Goal: Task Accomplishment & Management: Complete application form

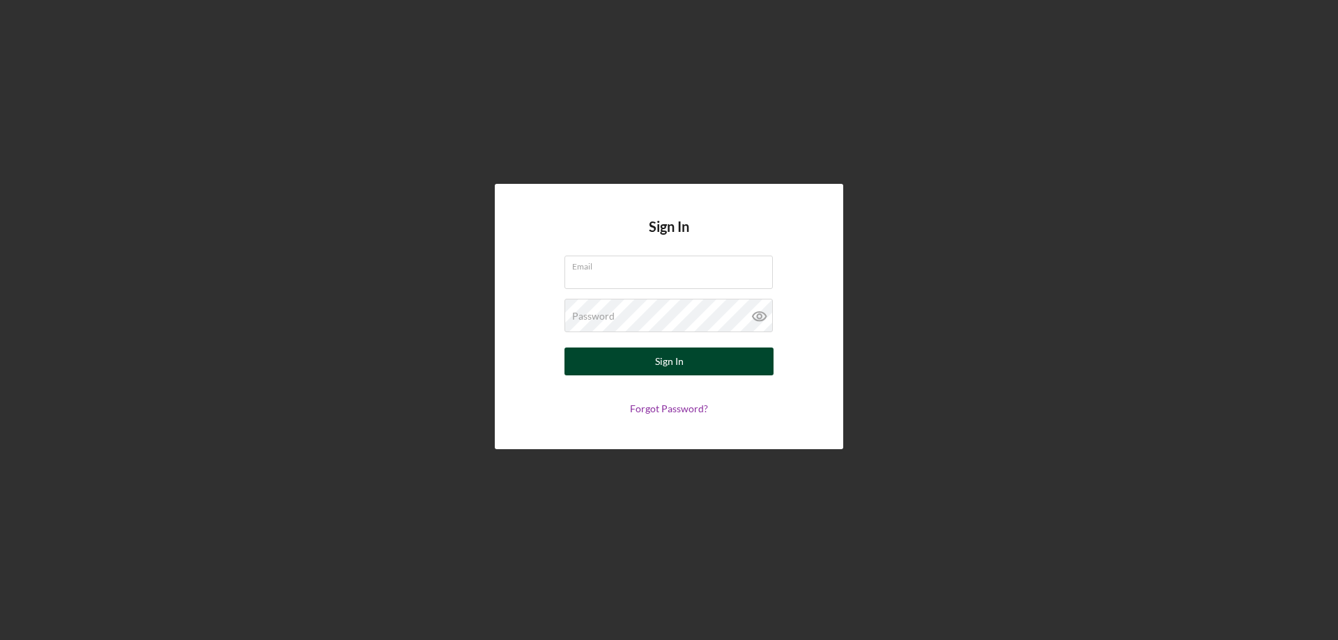
type input "[PERSON_NAME][EMAIL_ADDRESS][PERSON_NAME][DOMAIN_NAME]"
click at [663, 360] on div "Sign In" at bounding box center [669, 362] width 29 height 28
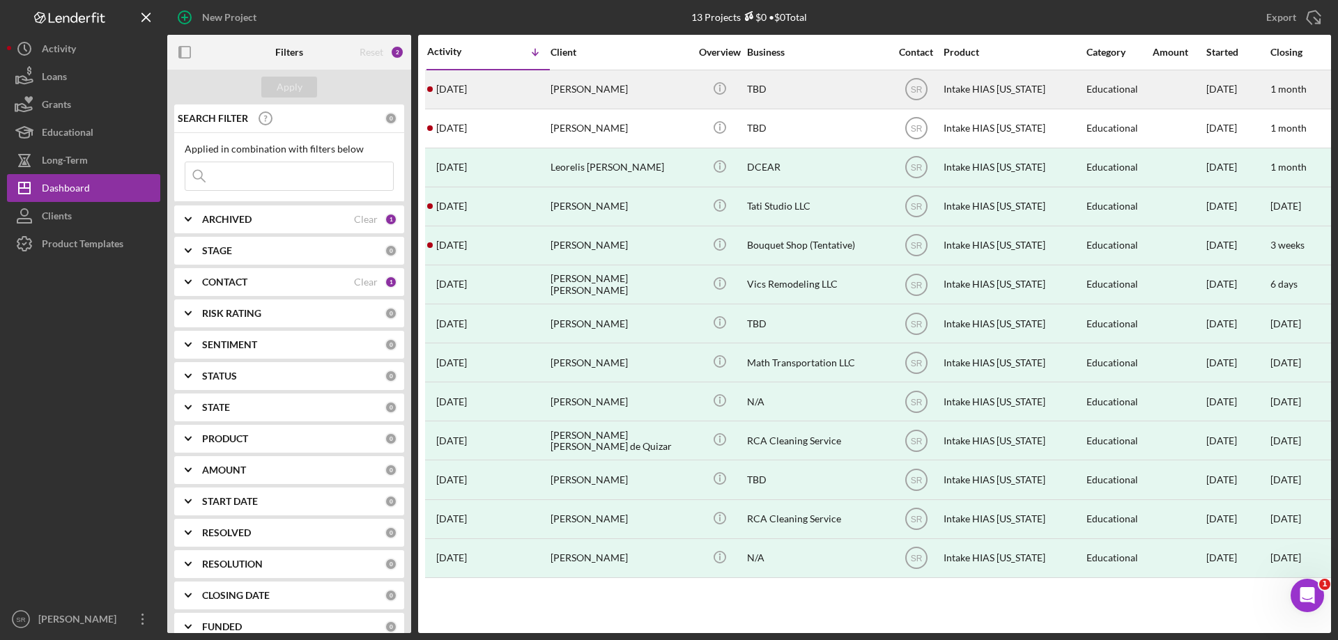
click at [559, 103] on div "[PERSON_NAME]" at bounding box center [619, 89] width 139 height 37
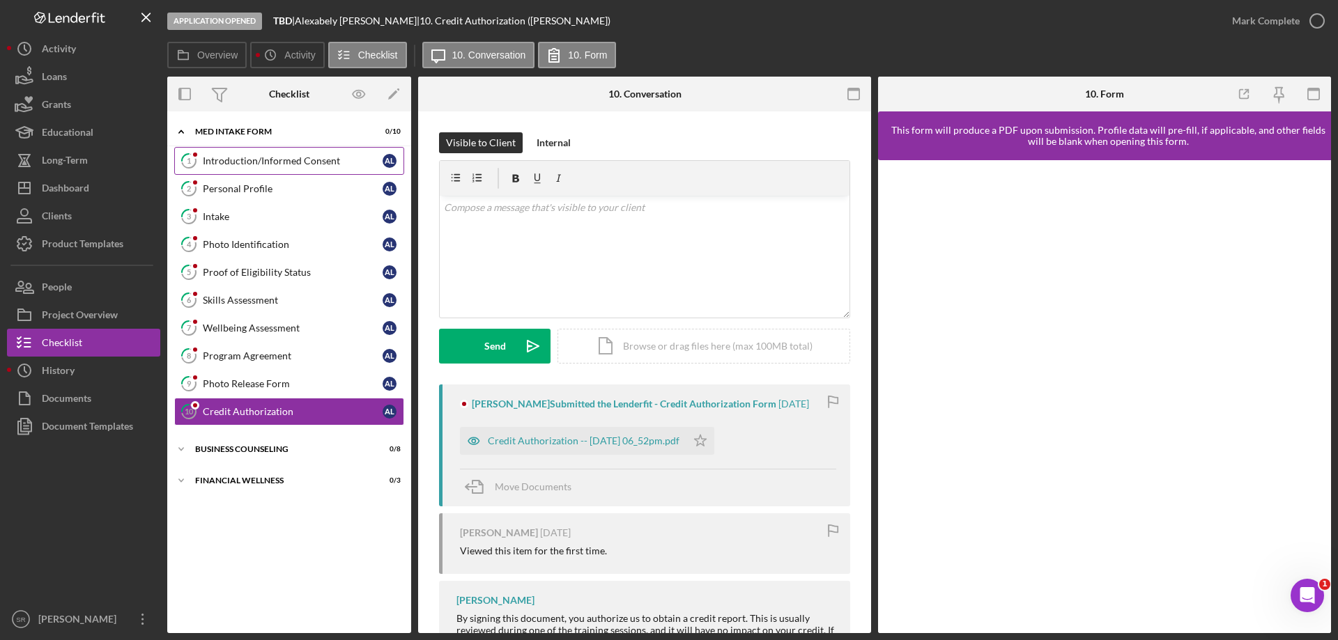
click at [213, 155] on div "Introduction/Informed Consent" at bounding box center [293, 160] width 180 height 11
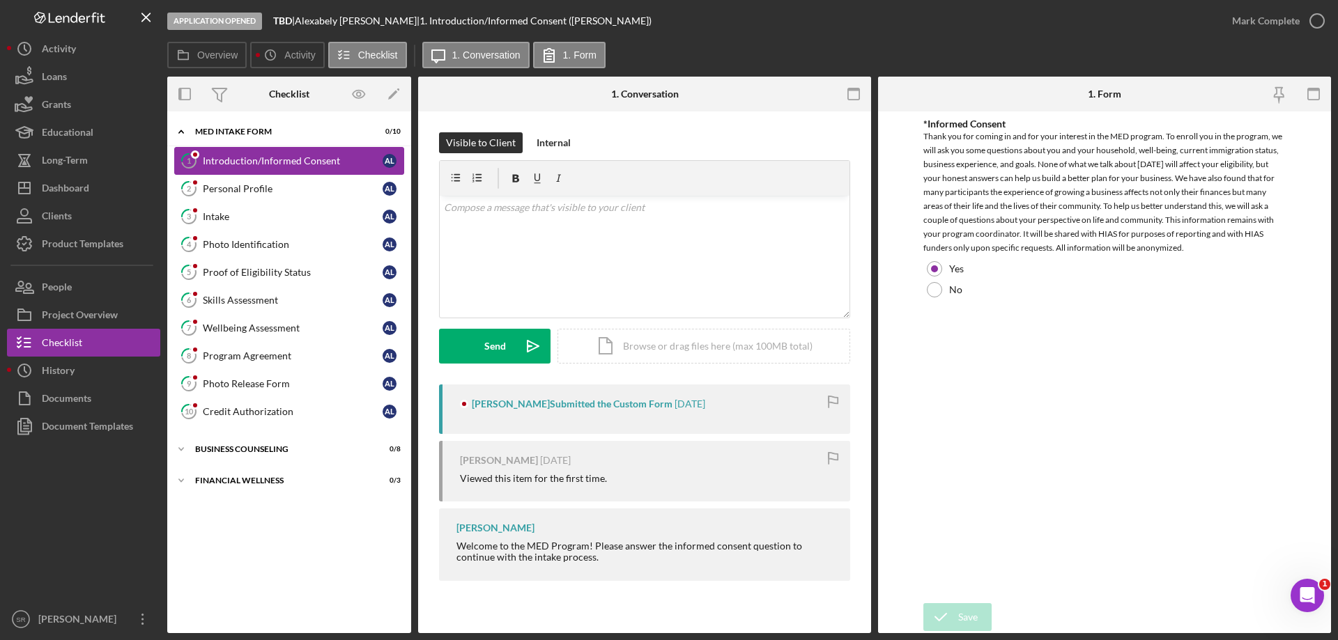
click at [280, 164] on div "Introduction/Informed Consent" at bounding box center [293, 160] width 180 height 11
click at [281, 180] on link "2 Personal Profile A L" at bounding box center [289, 189] width 230 height 28
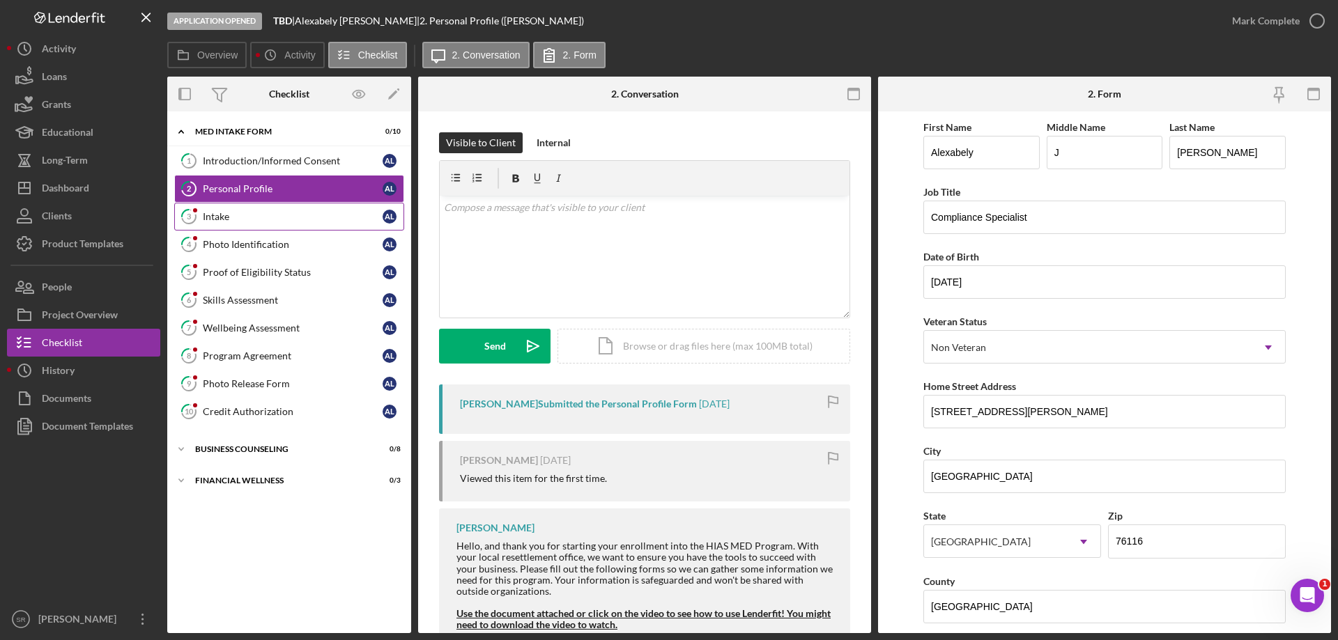
click at [265, 222] on div "Intake" at bounding box center [293, 216] width 180 height 11
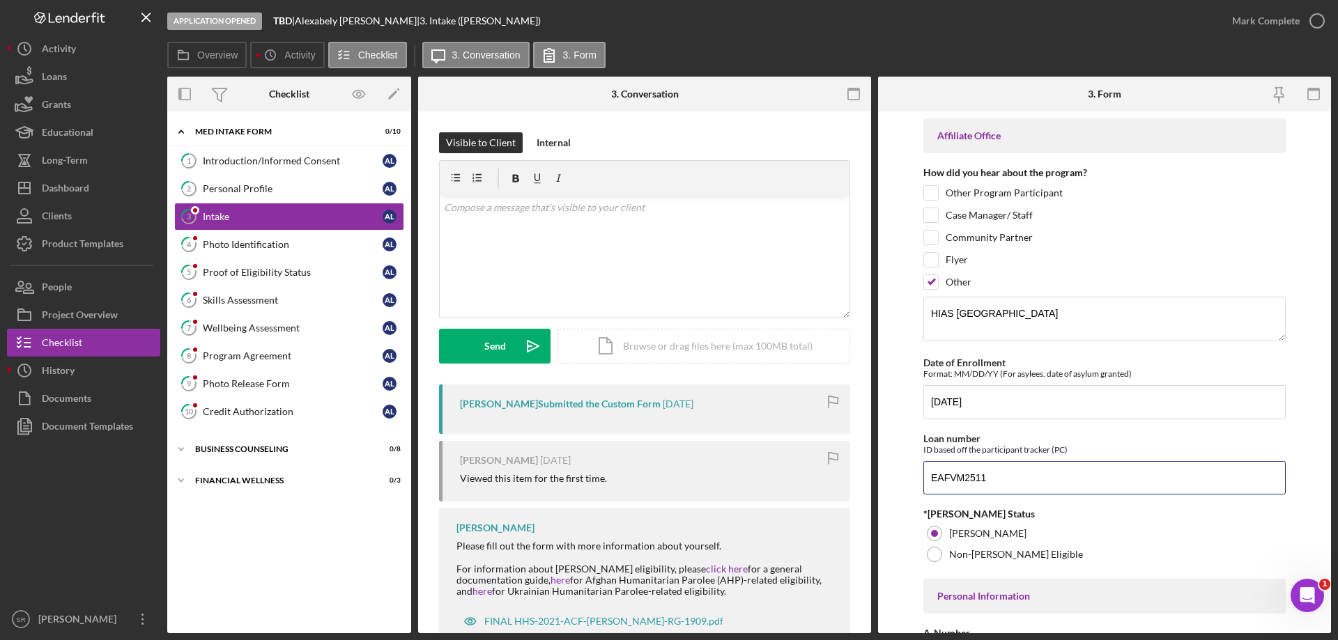
drag, startPoint x: 1018, startPoint y: 479, endPoint x: 853, endPoint y: 486, distance: 164.6
click at [856, 486] on div "Overview Internal Workflow Stage Application Opened Icon/Dropdown Arrow Archive…" at bounding box center [749, 355] width 1164 height 557
click at [305, 207] on link "3 Intake A L" at bounding box center [289, 217] width 230 height 28
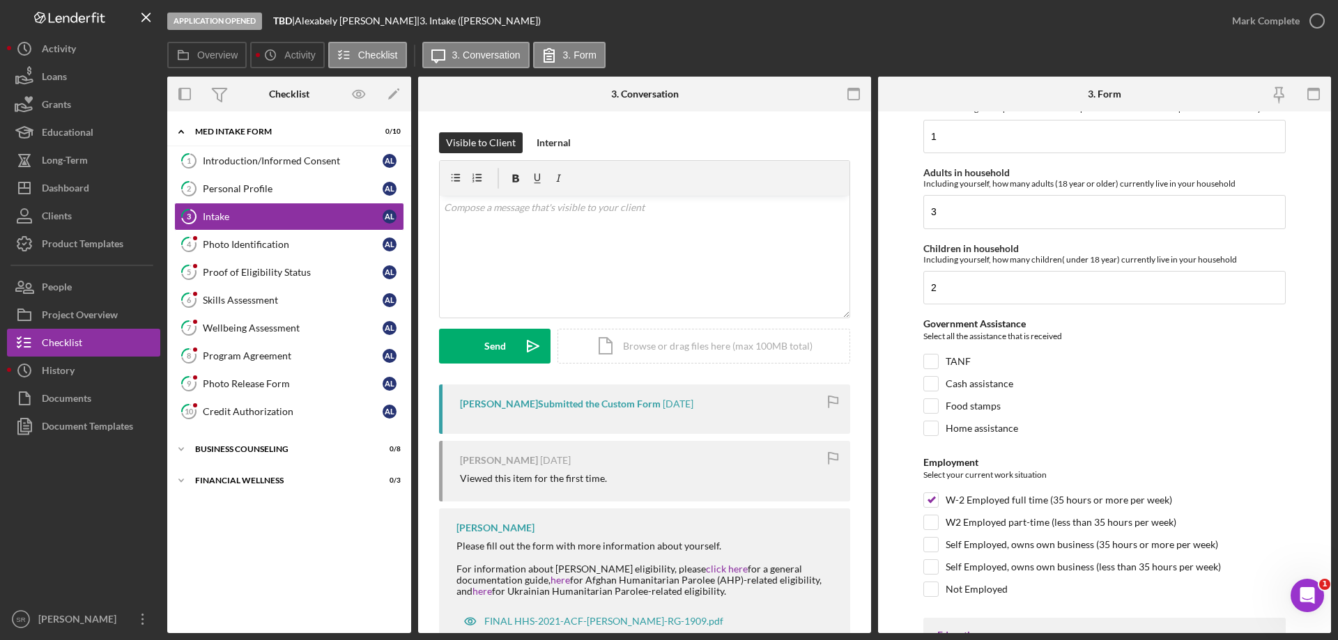
scroll to position [1951, 0]
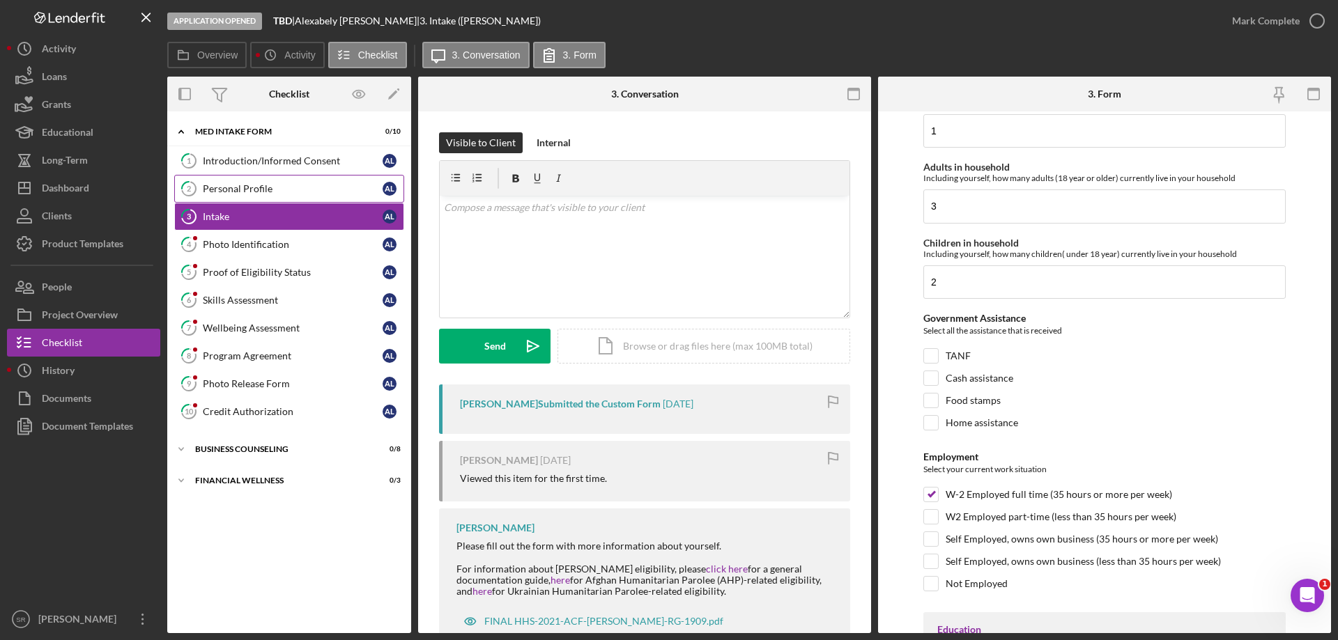
click at [272, 202] on link "2 Personal Profile A L" at bounding box center [289, 189] width 230 height 28
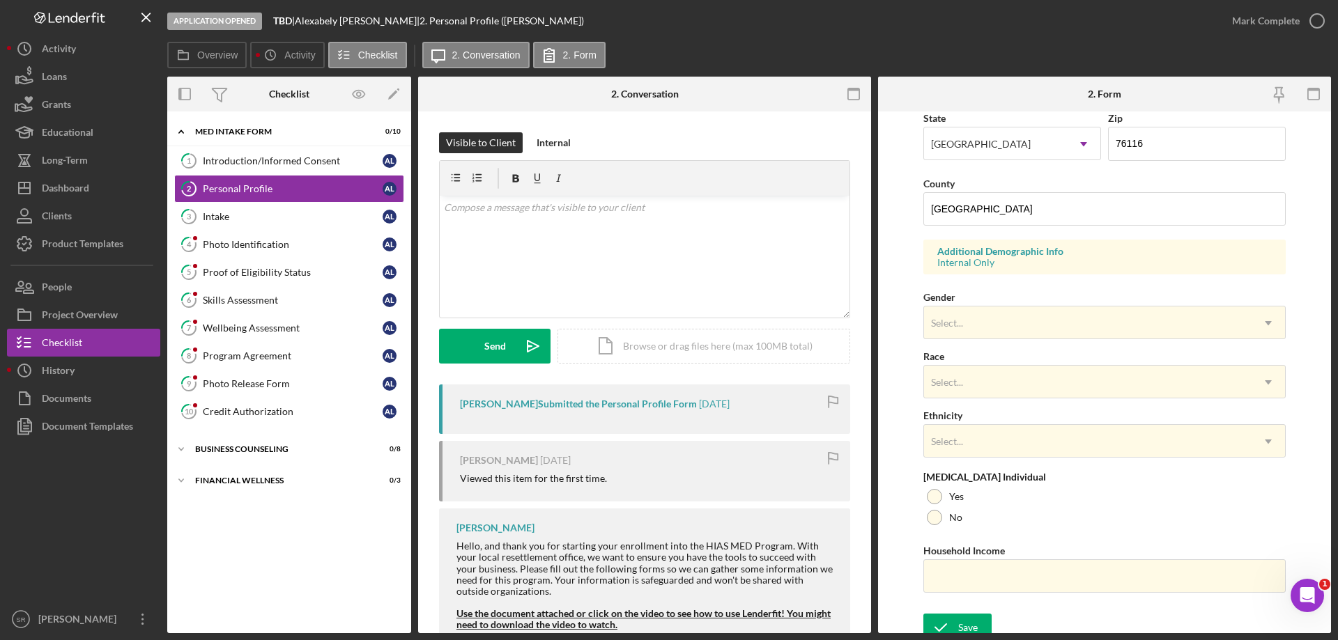
scroll to position [408, 0]
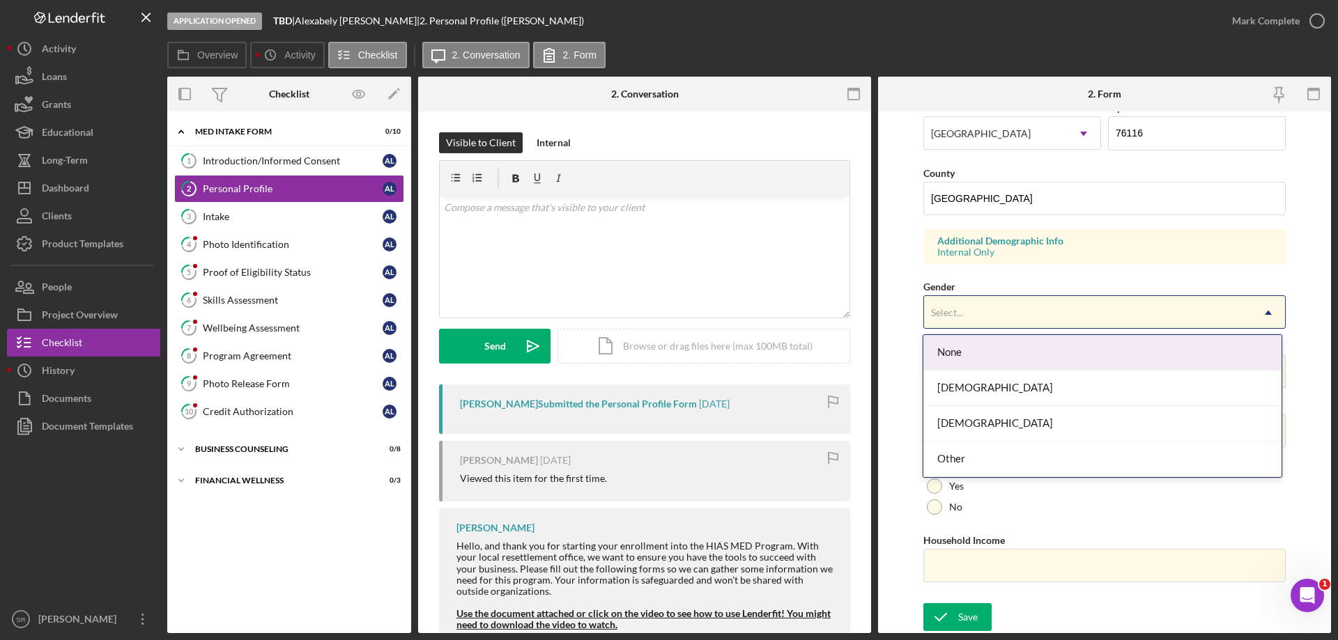
click at [1053, 309] on div "Select..." at bounding box center [1087, 313] width 327 height 32
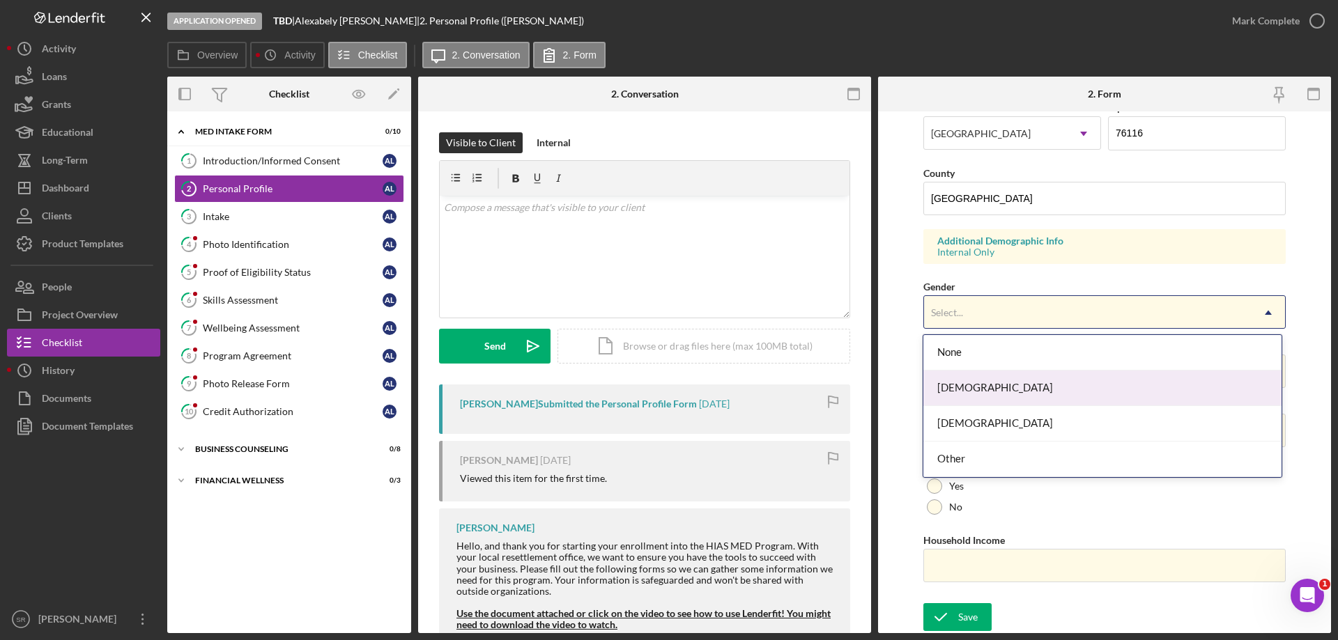
click at [1008, 391] on div "[DEMOGRAPHIC_DATA]" at bounding box center [1101, 389] width 357 height 36
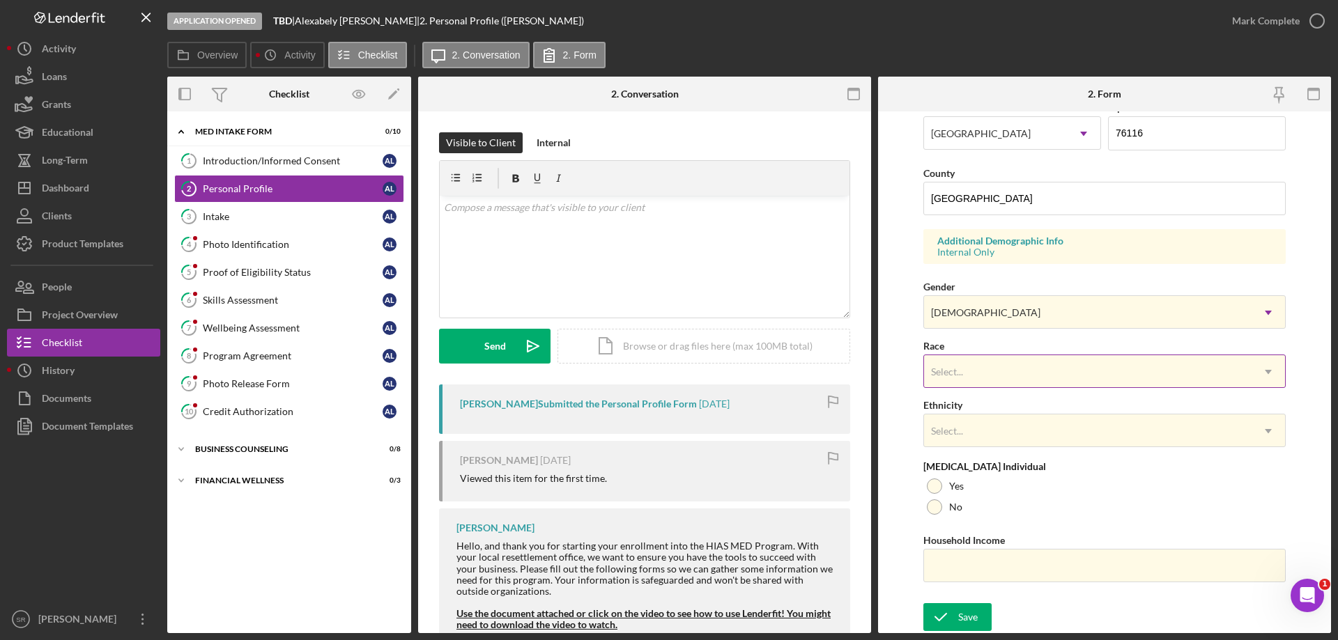
click at [1003, 383] on div "Select..." at bounding box center [1087, 372] width 327 height 32
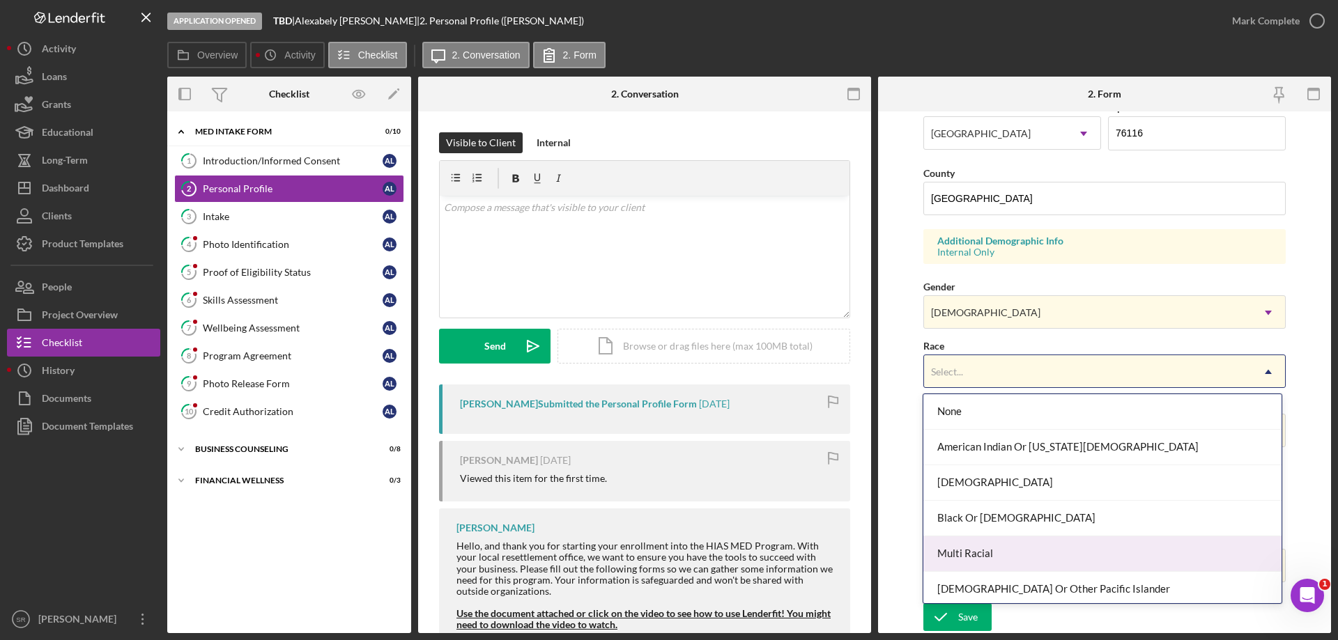
scroll to position [75, 0]
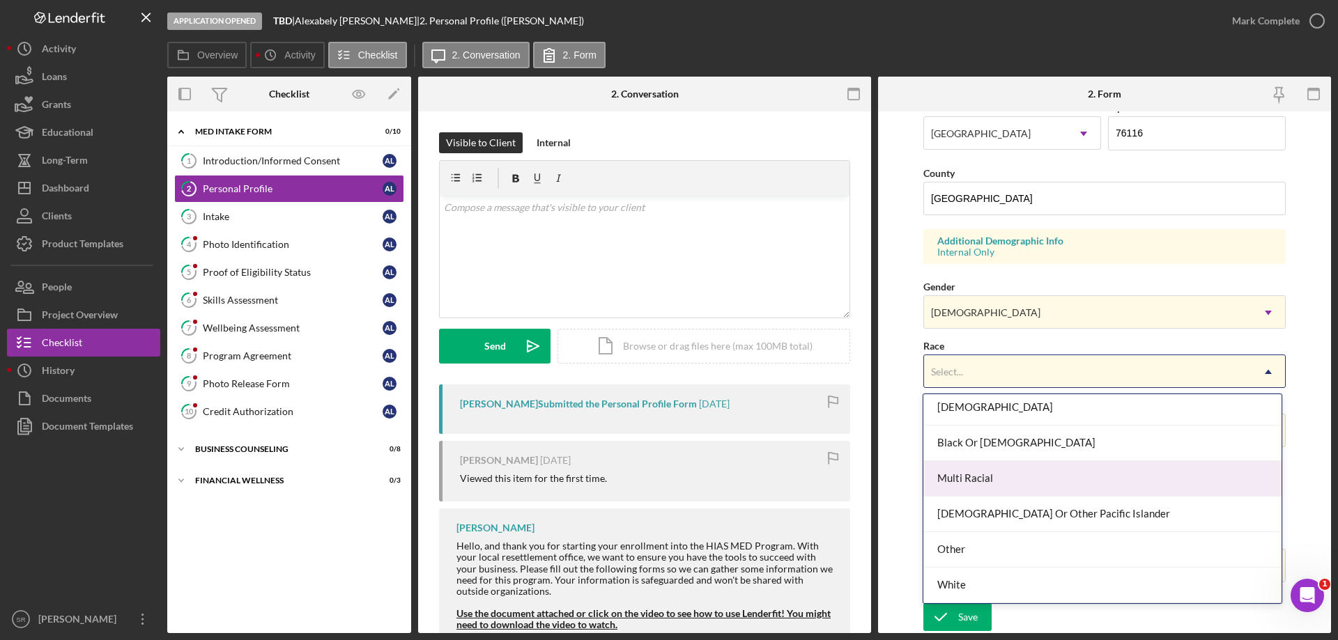
click at [1003, 477] on div "Multi Racial" at bounding box center [1101, 479] width 357 height 36
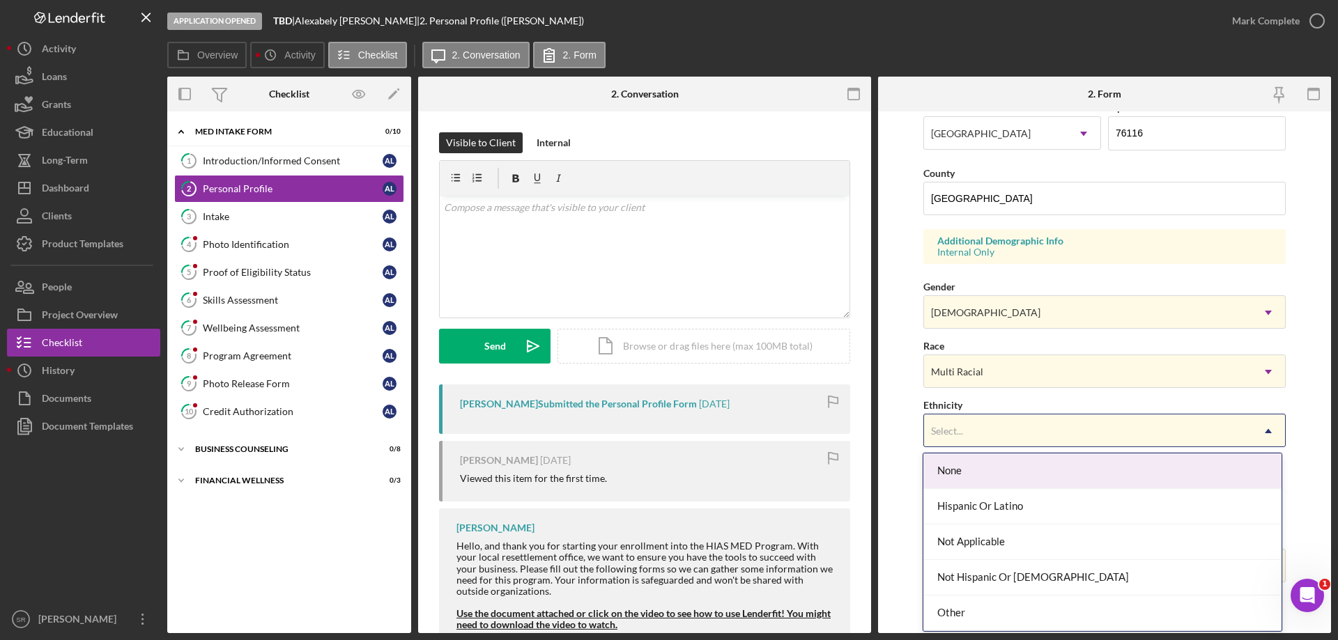
click at [1002, 446] on div "Select..." at bounding box center [1087, 431] width 327 height 32
click at [984, 371] on div "Multi Racial" at bounding box center [1087, 372] width 327 height 32
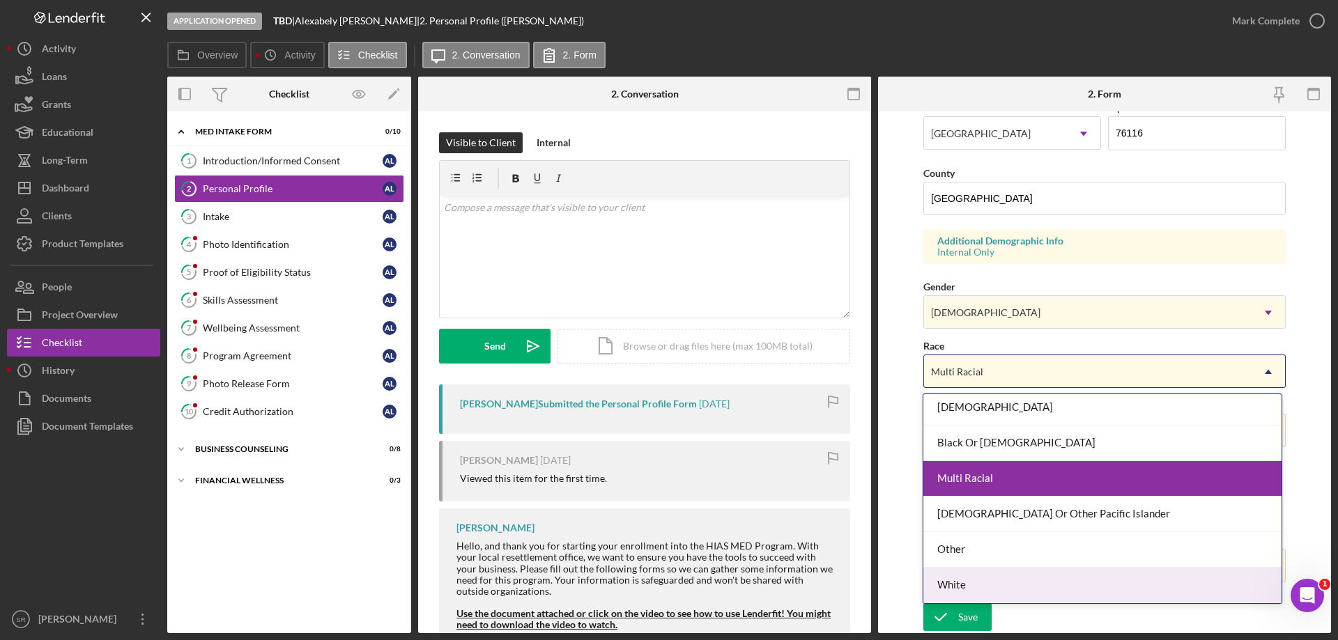
click at [1024, 582] on div "White" at bounding box center [1101, 586] width 357 height 36
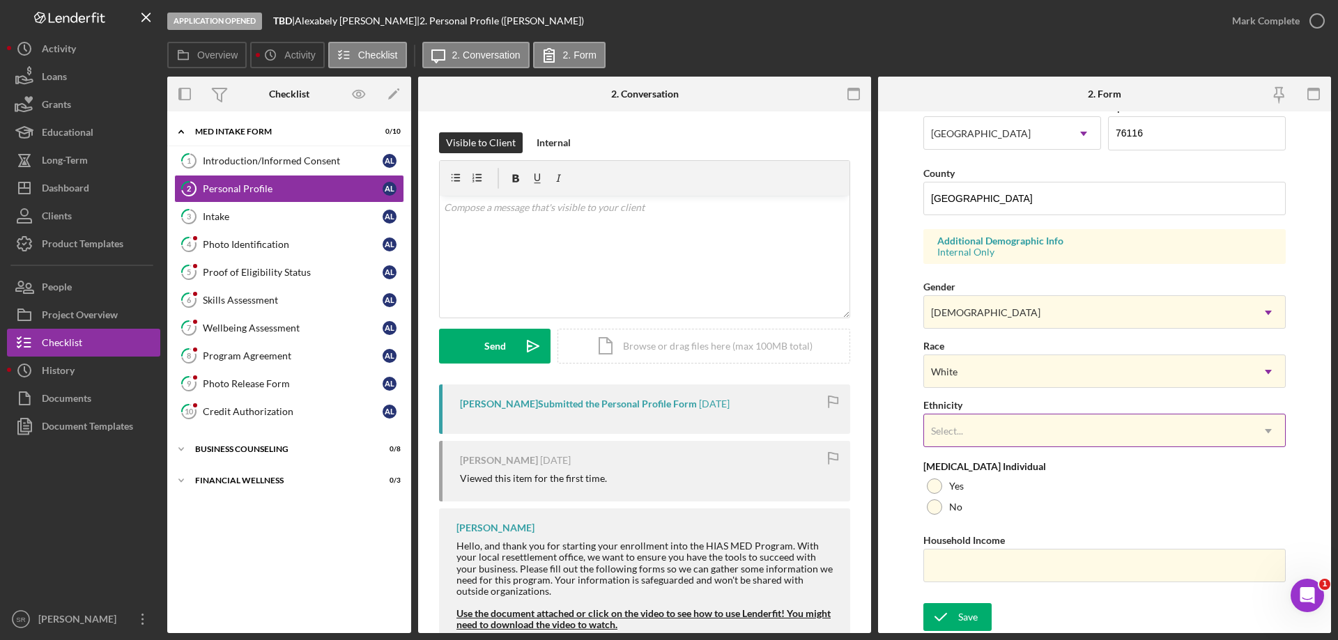
click at [955, 424] on div "Select..." at bounding box center [1087, 431] width 327 height 32
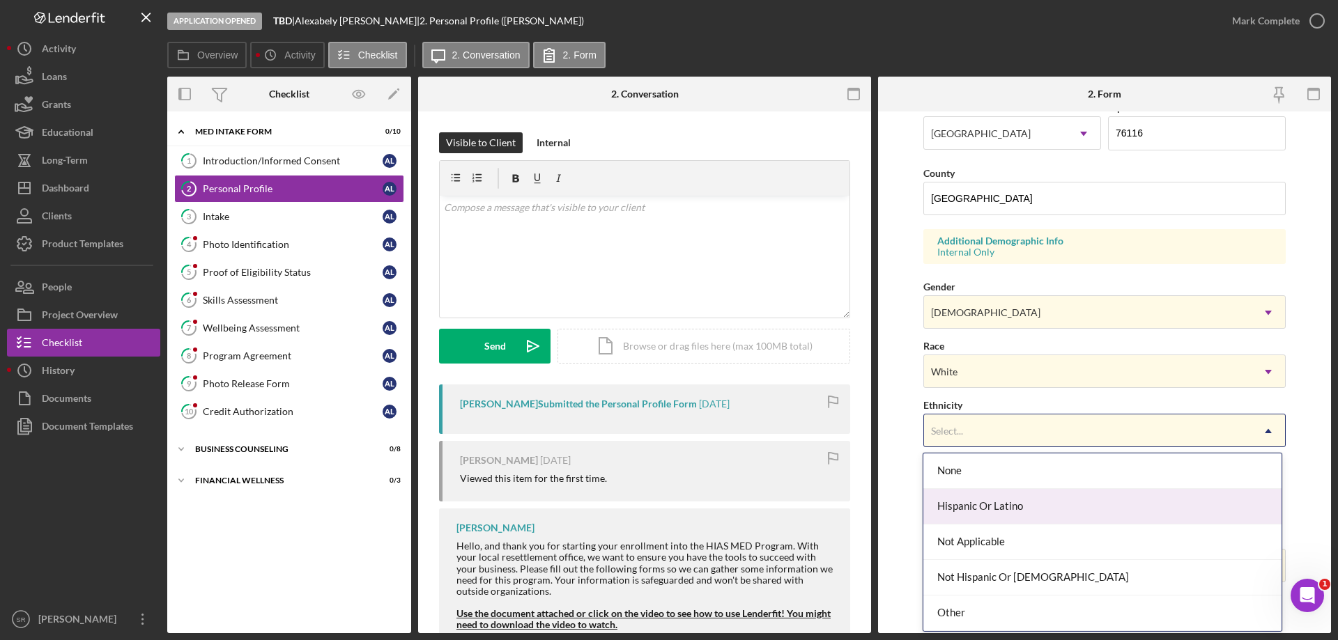
click at [1003, 519] on div "Hispanic Or Latino" at bounding box center [1101, 507] width 357 height 36
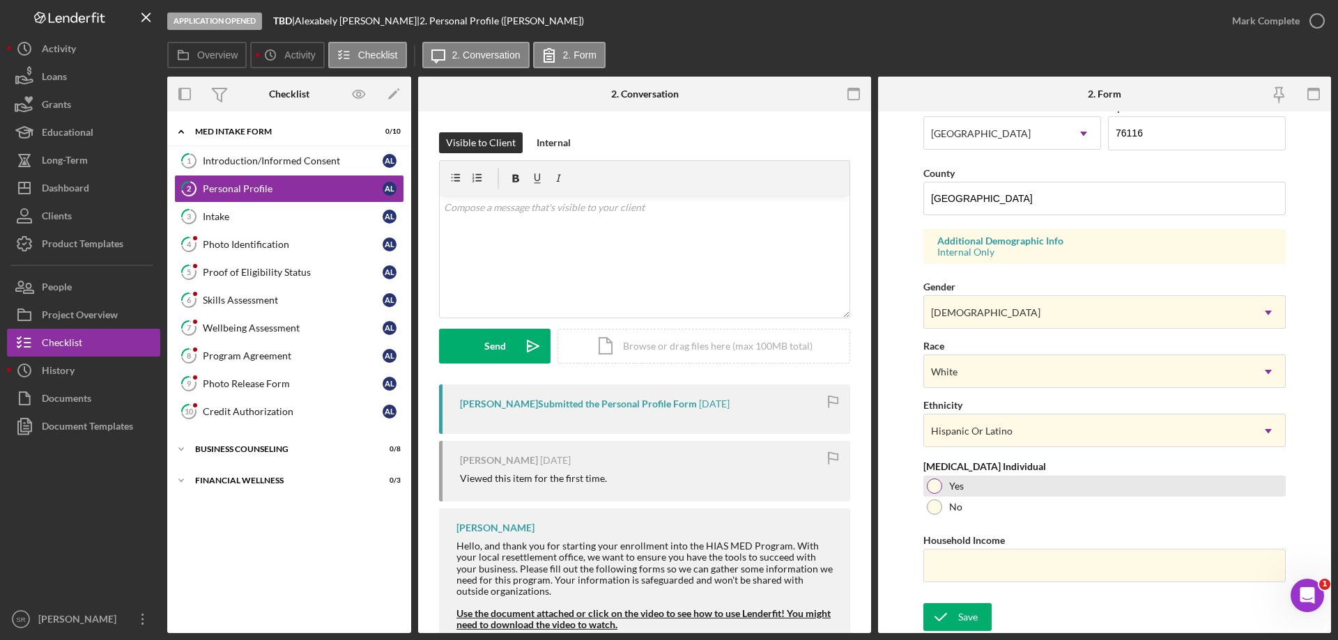
click at [929, 486] on div at bounding box center [934, 486] width 15 height 15
click at [975, 620] on div "Save" at bounding box center [968, 617] width 20 height 28
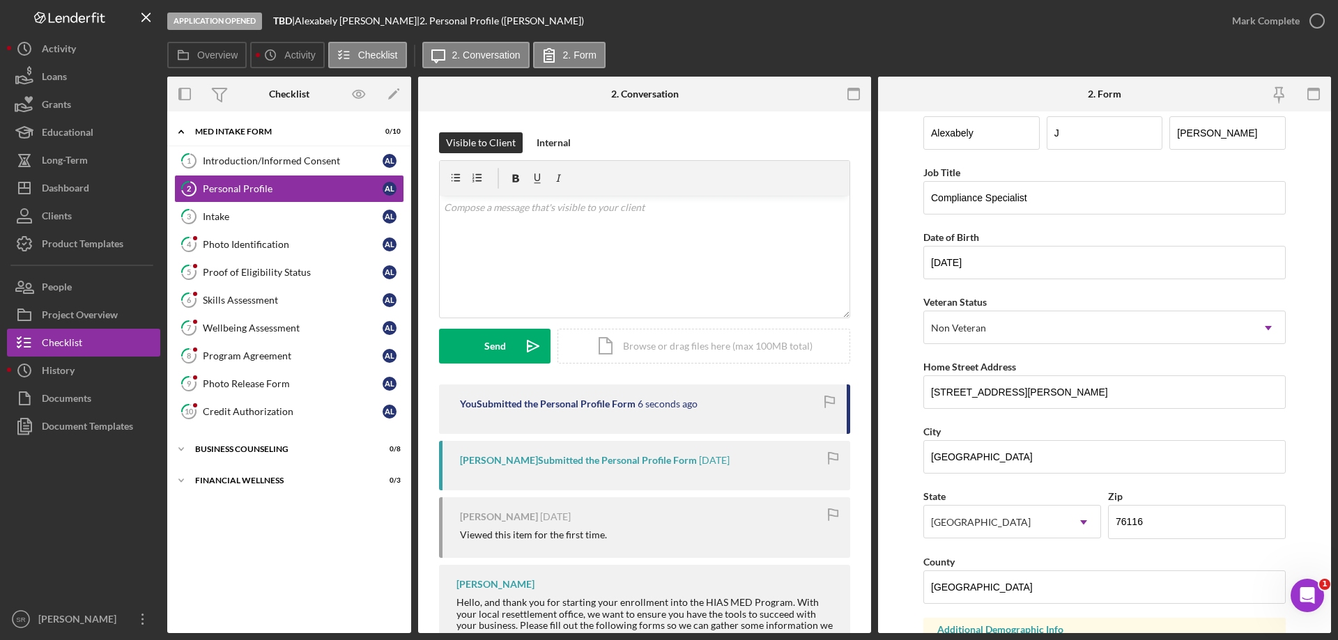
scroll to position [0, 0]
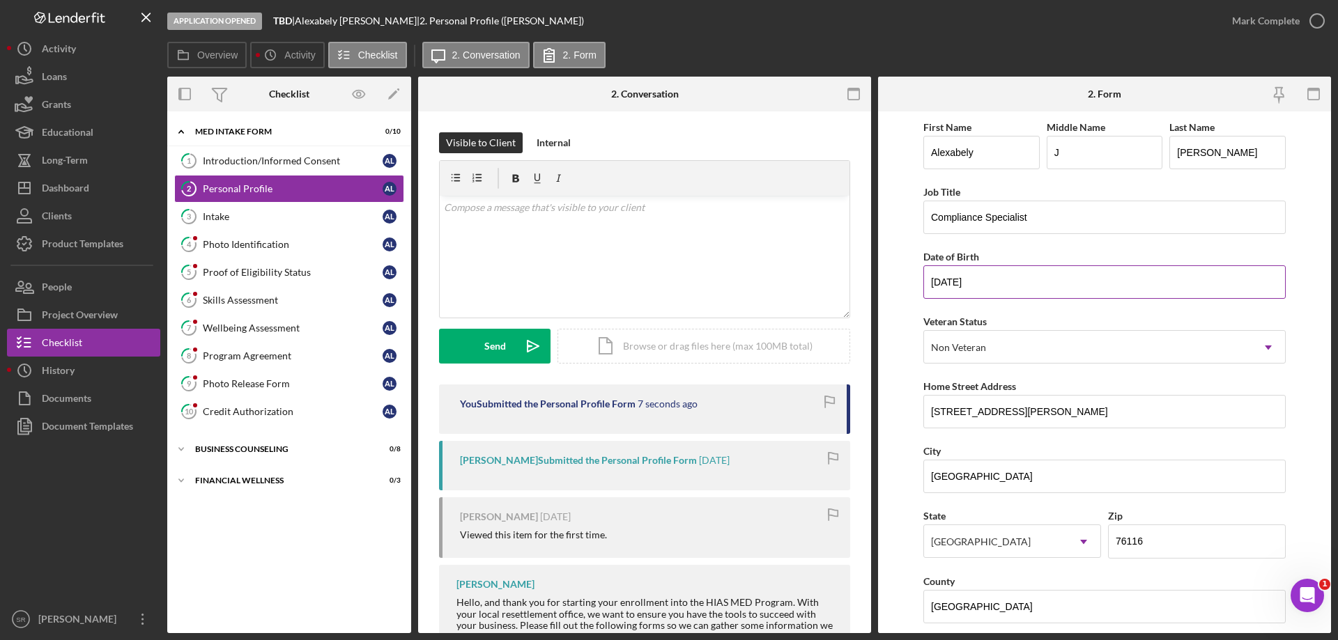
drag, startPoint x: 1025, startPoint y: 282, endPoint x: 989, endPoint y: 288, distance: 36.0
click at [1020, 282] on input "[DATE]" at bounding box center [1104, 281] width 362 height 33
drag, startPoint x: 938, startPoint y: 286, endPoint x: 1058, endPoint y: 286, distance: 120.5
click at [1058, 286] on input "[DATE]" at bounding box center [1104, 281] width 362 height 33
drag, startPoint x: 926, startPoint y: 275, endPoint x: 1072, endPoint y: 275, distance: 145.6
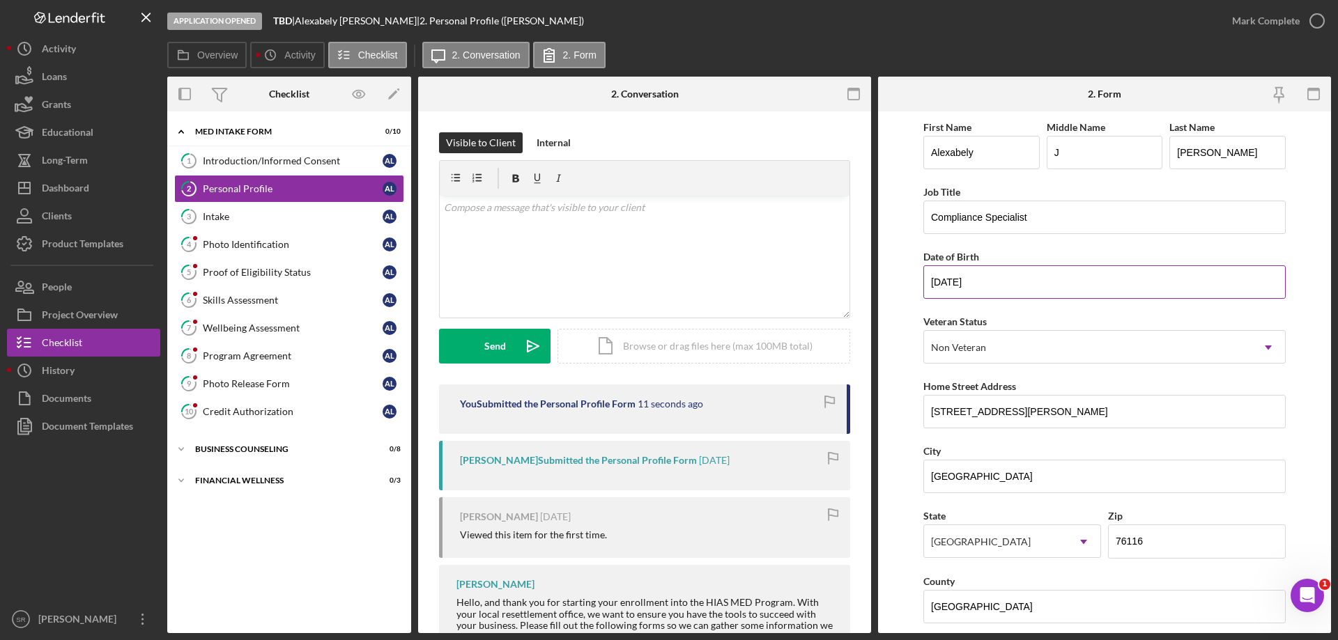
click at [1072, 275] on input "[DATE]" at bounding box center [1104, 281] width 362 height 33
click at [231, 170] on link "1 Introduction/Informed Consent A L" at bounding box center [289, 161] width 230 height 28
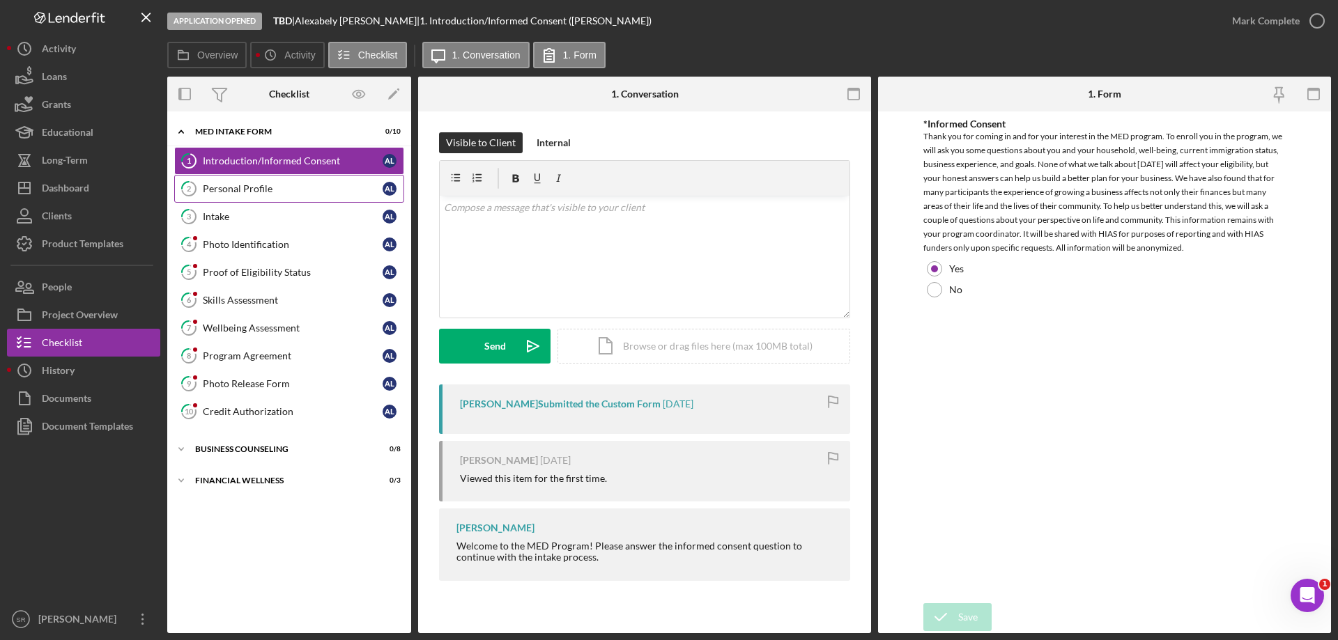
click at [213, 196] on link "2 Personal Profile A L" at bounding box center [289, 189] width 230 height 28
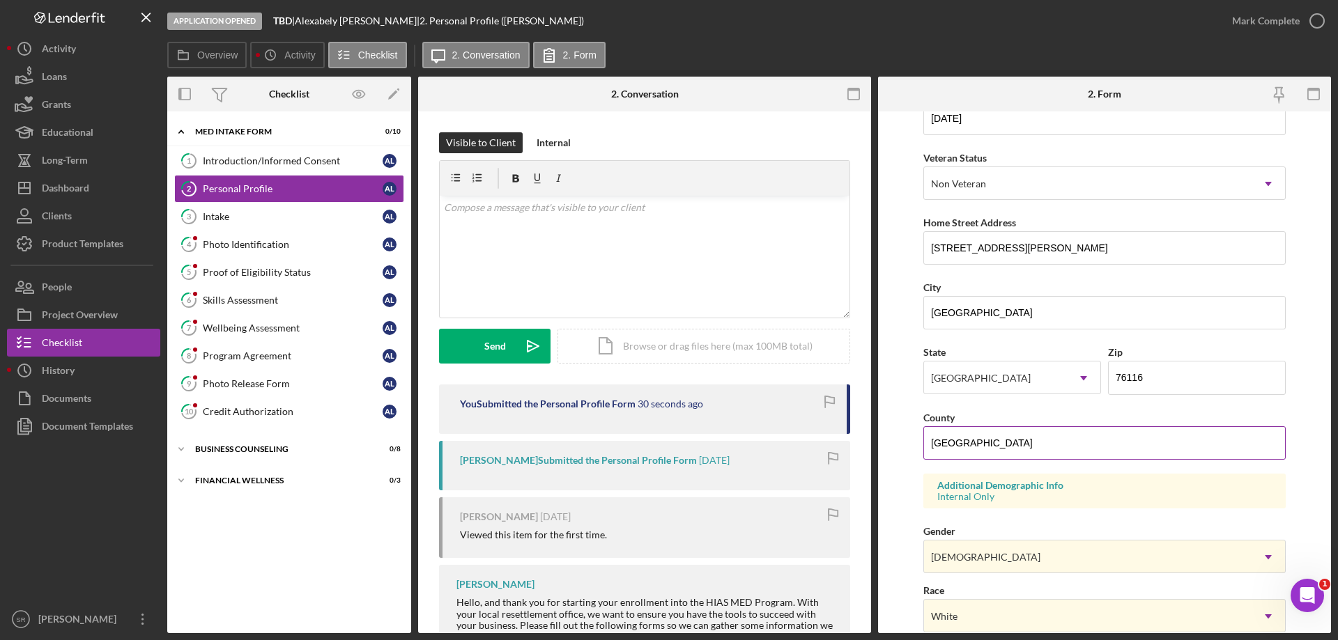
scroll to position [139, 0]
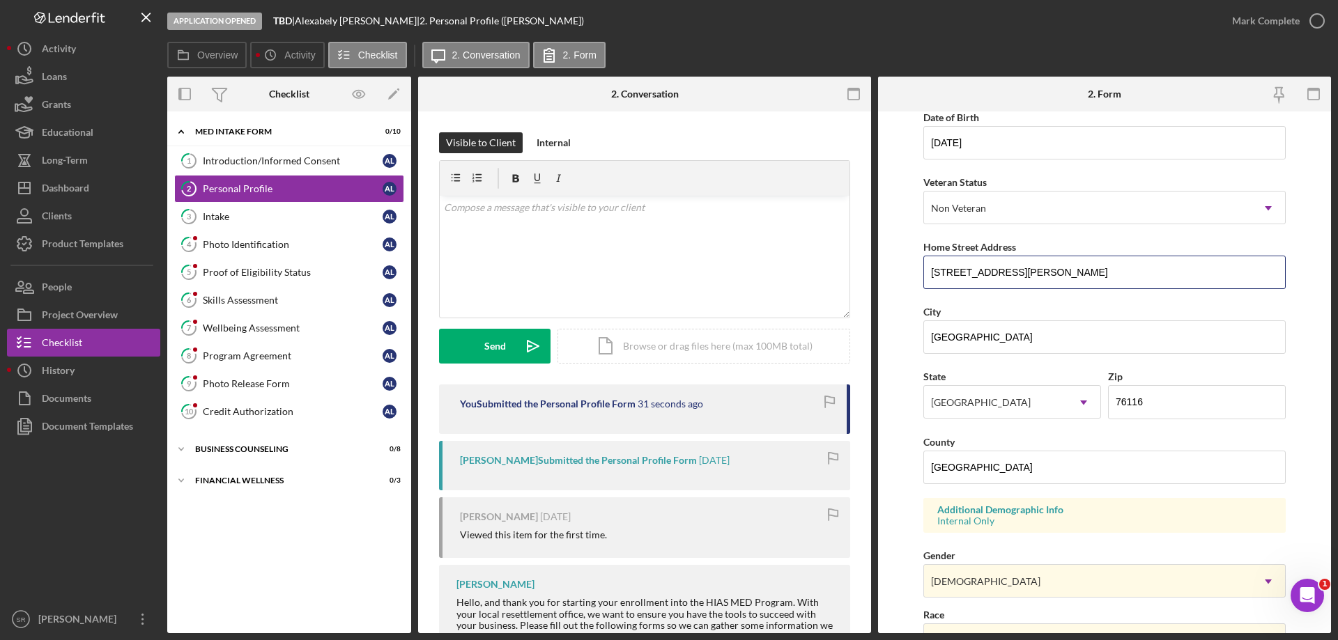
drag, startPoint x: 1099, startPoint y: 258, endPoint x: 896, endPoint y: 257, distance: 203.4
click at [904, 258] on form "First Name Alexabely Middle Name J Last Name [PERSON_NAME] Job Title Compliance…" at bounding box center [1104, 372] width 453 height 522
drag, startPoint x: 1021, startPoint y: 334, endPoint x: 713, endPoint y: 357, distance: 308.8
click at [713, 357] on div "Overview Internal Workflow Stage Application Opened Icon/Dropdown Arrow Archive…" at bounding box center [749, 355] width 1164 height 557
click at [105, 114] on button "Grants" at bounding box center [83, 105] width 153 height 28
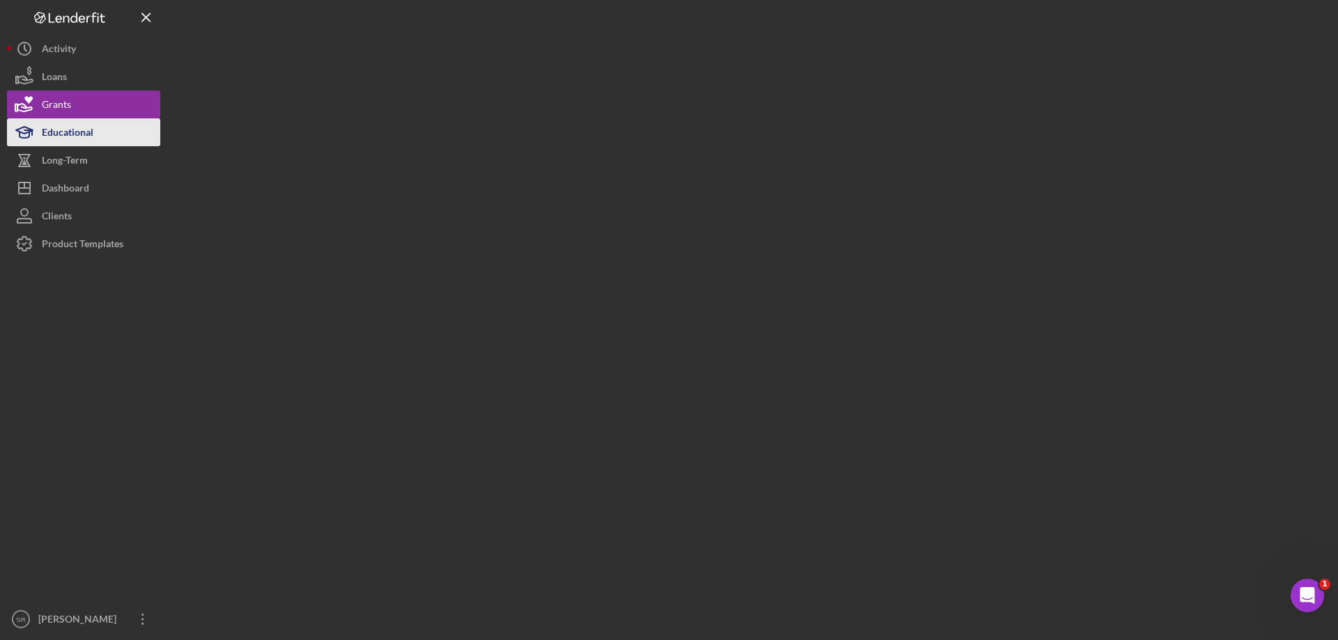
click at [114, 130] on button "Educational" at bounding box center [83, 132] width 153 height 28
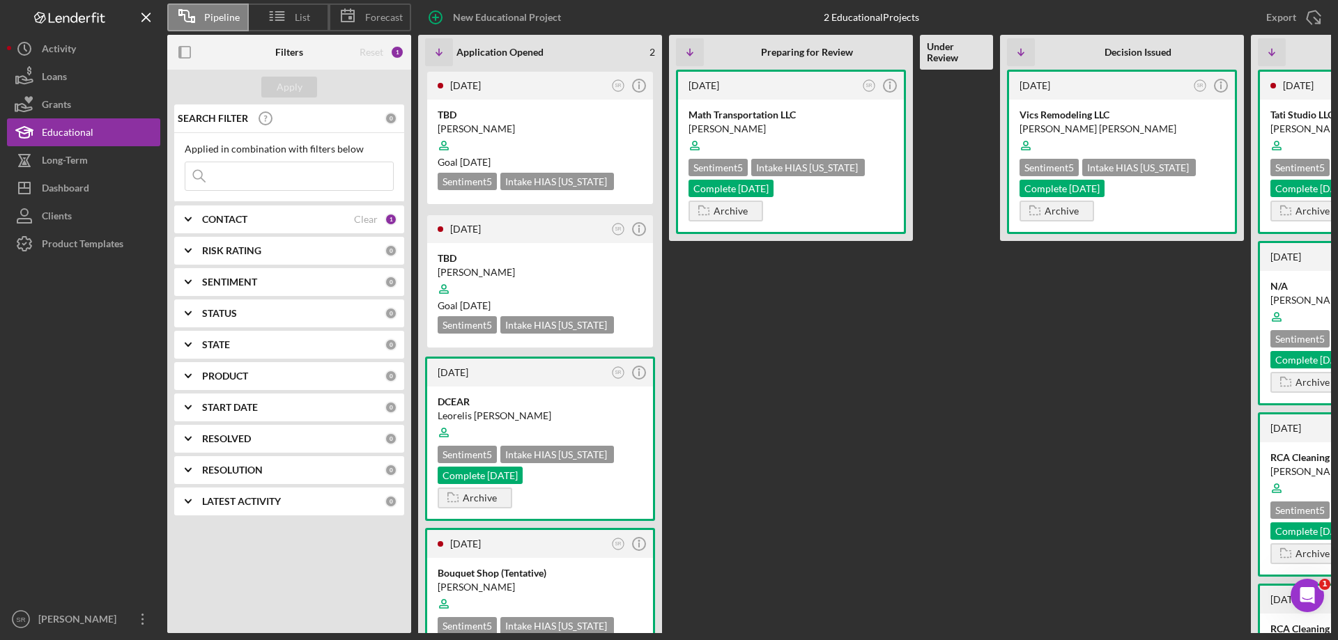
click at [301, 223] on div "CONTACT" at bounding box center [278, 219] width 152 height 11
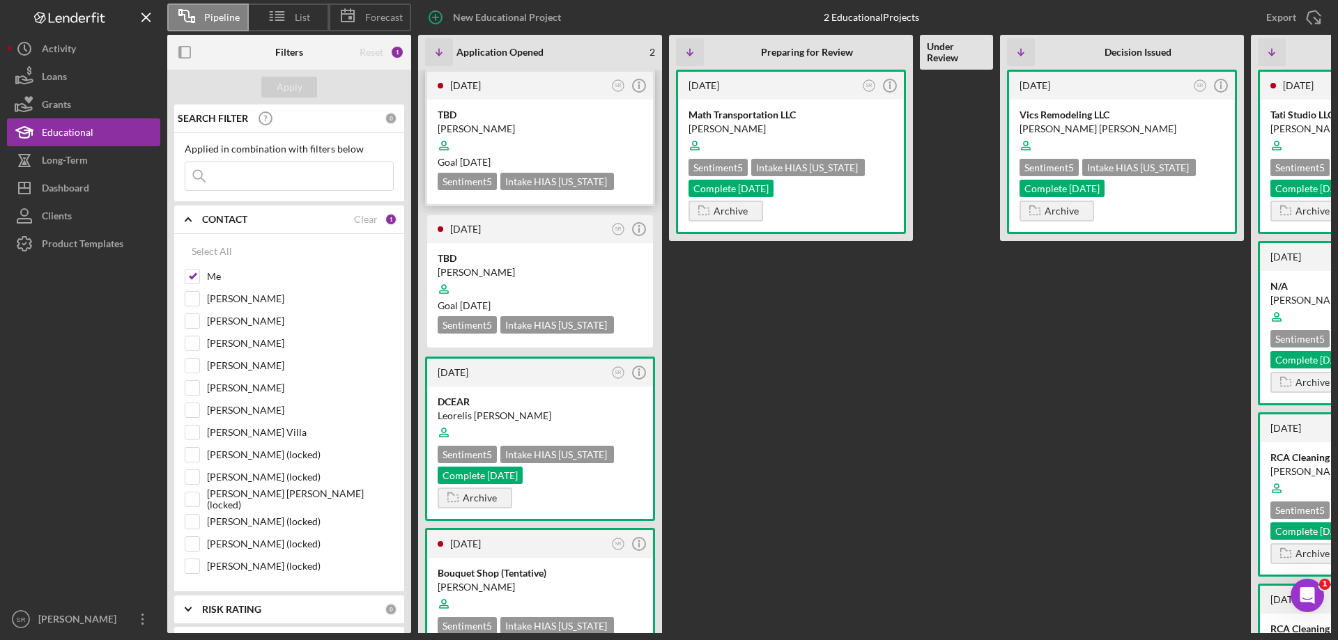
click at [618, 148] on div at bounding box center [540, 145] width 205 height 26
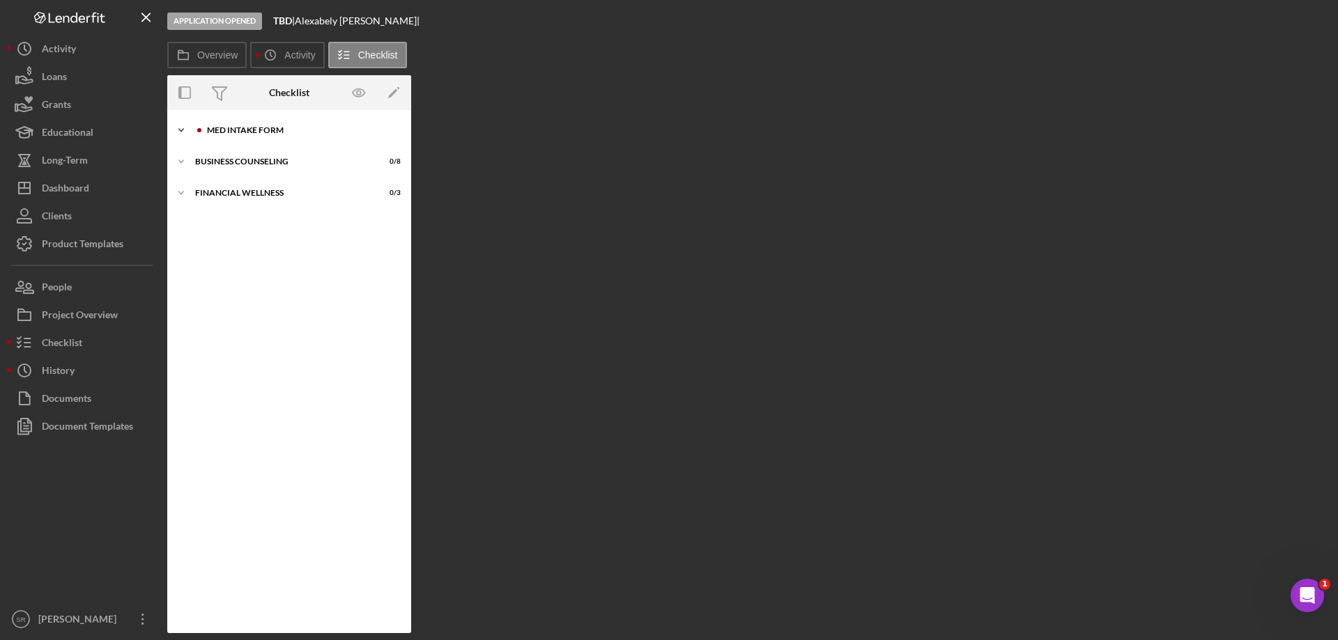
click at [245, 139] on div "Icon/Expander MED Intake Form 0 / 10" at bounding box center [289, 130] width 244 height 28
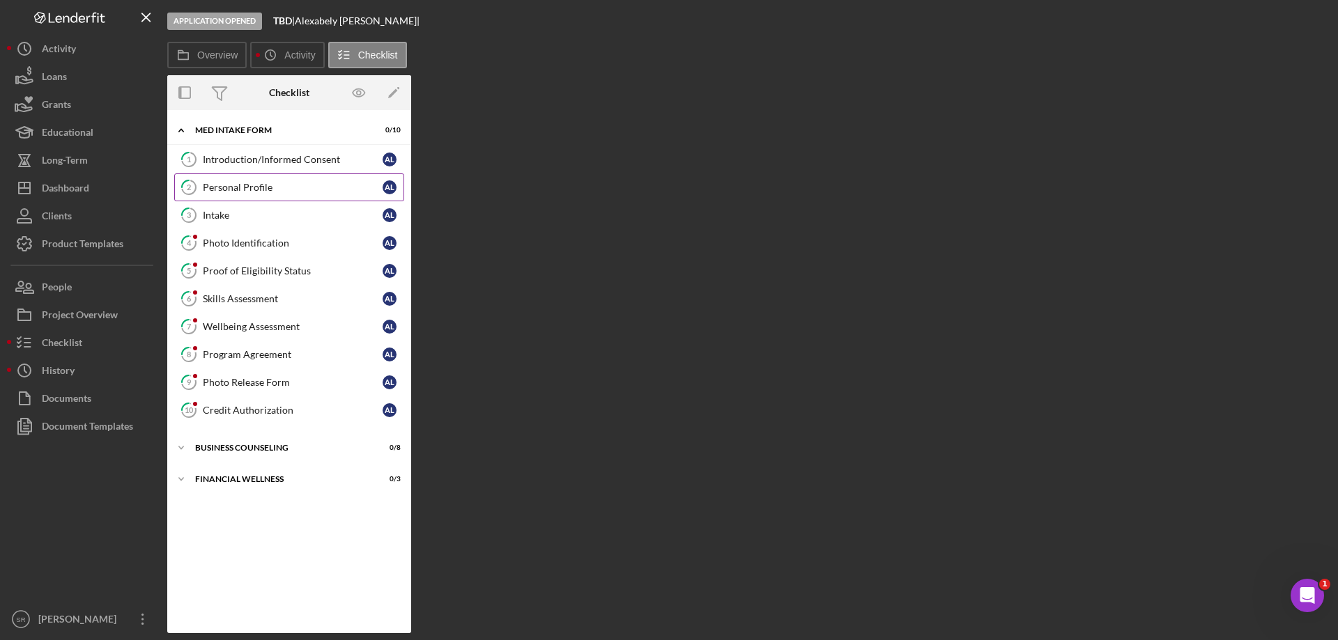
click at [245, 194] on link "2 Personal Profile A L" at bounding box center [289, 187] width 230 height 28
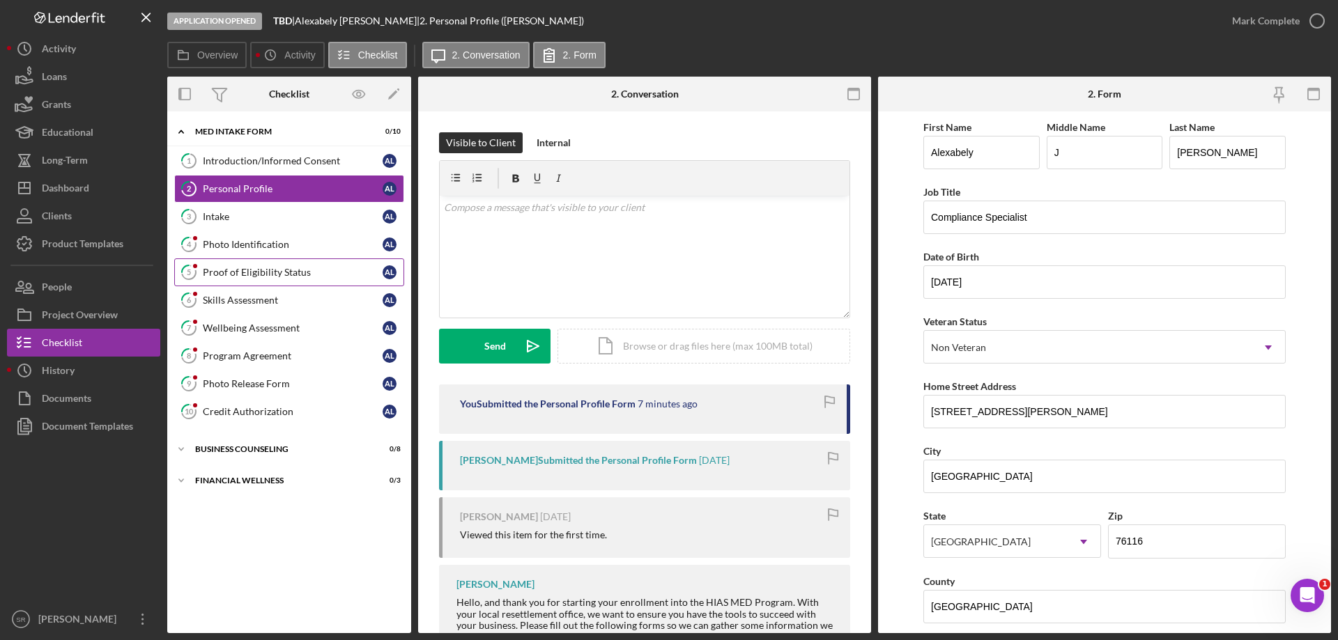
click at [252, 259] on link "5 Proof of Eligibility Status A L" at bounding box center [289, 272] width 230 height 28
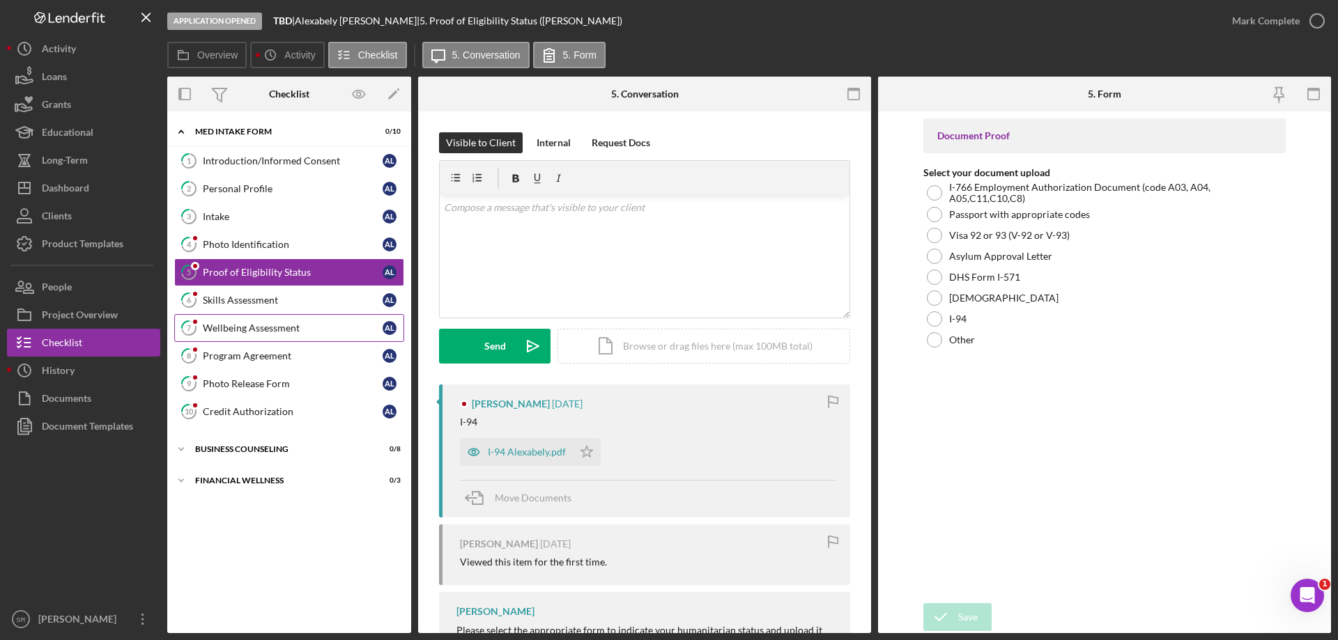
click at [266, 316] on link "7 Wellbeing Assessment A L" at bounding box center [289, 328] width 230 height 28
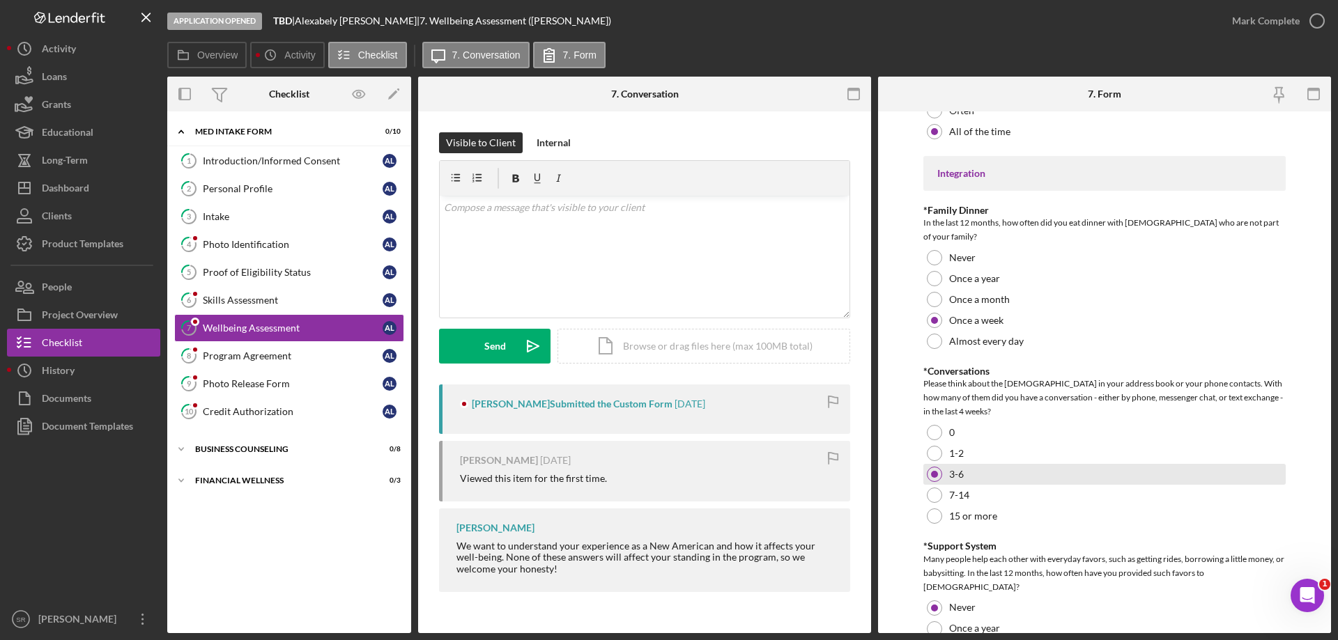
scroll to position [1214, 0]
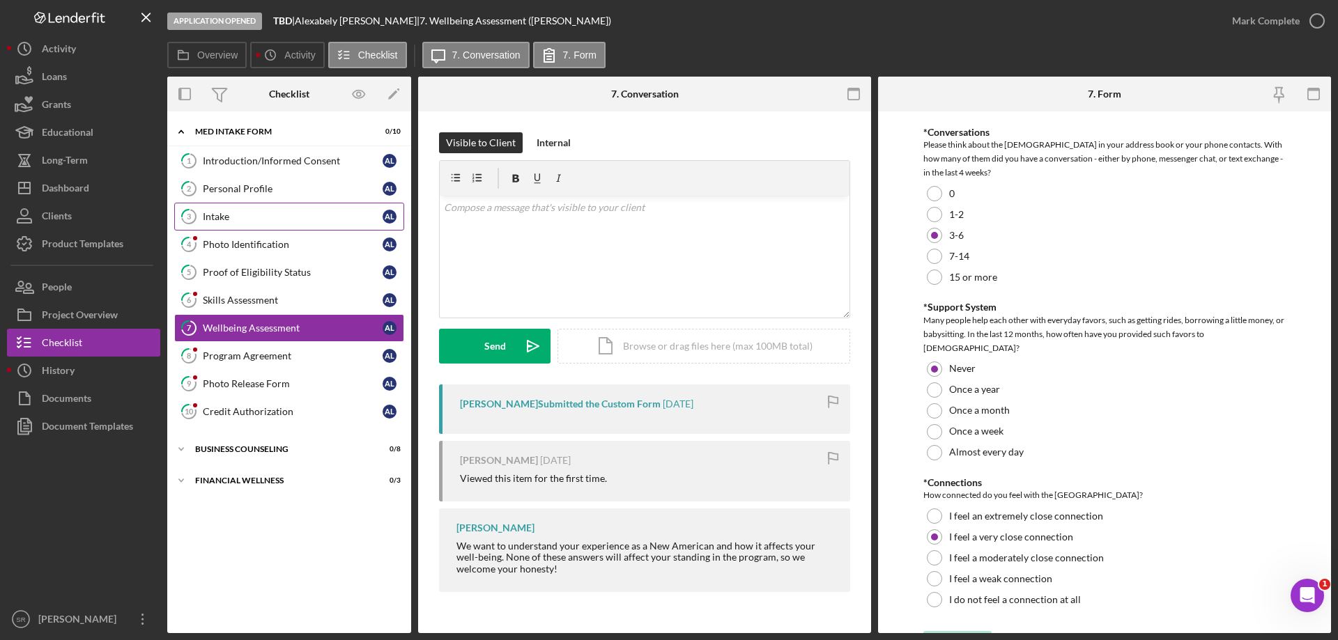
click at [262, 222] on div "Intake" at bounding box center [293, 216] width 180 height 11
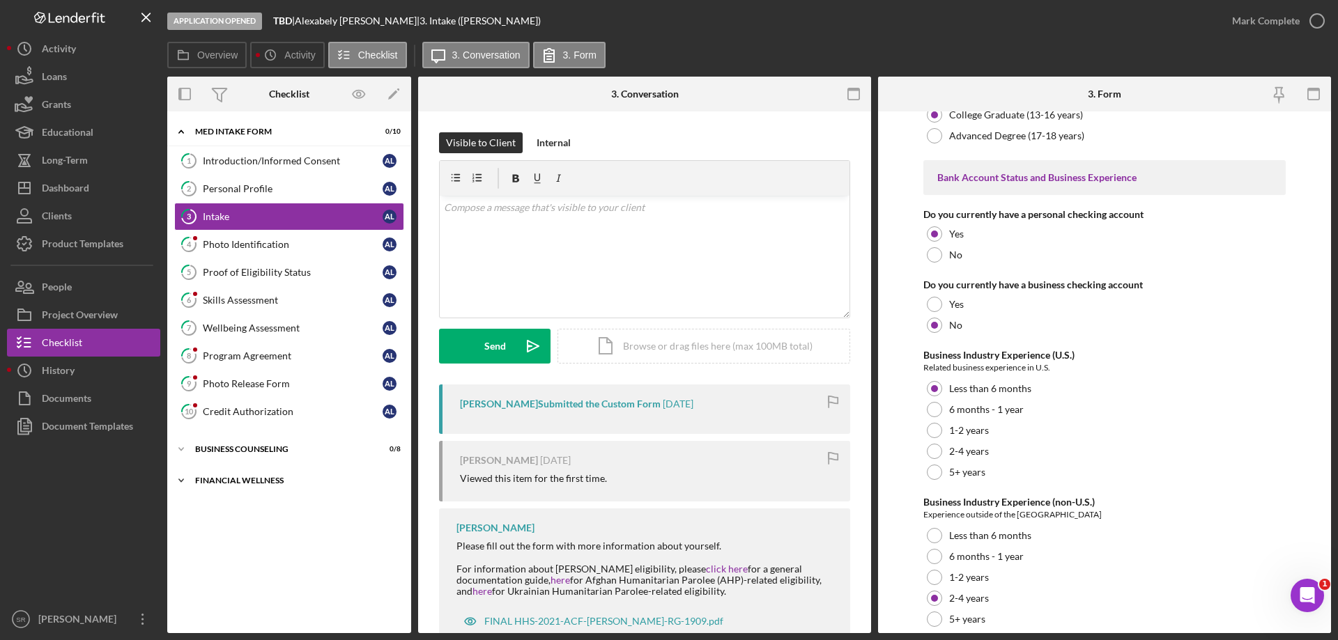
scroll to position [2583, 0]
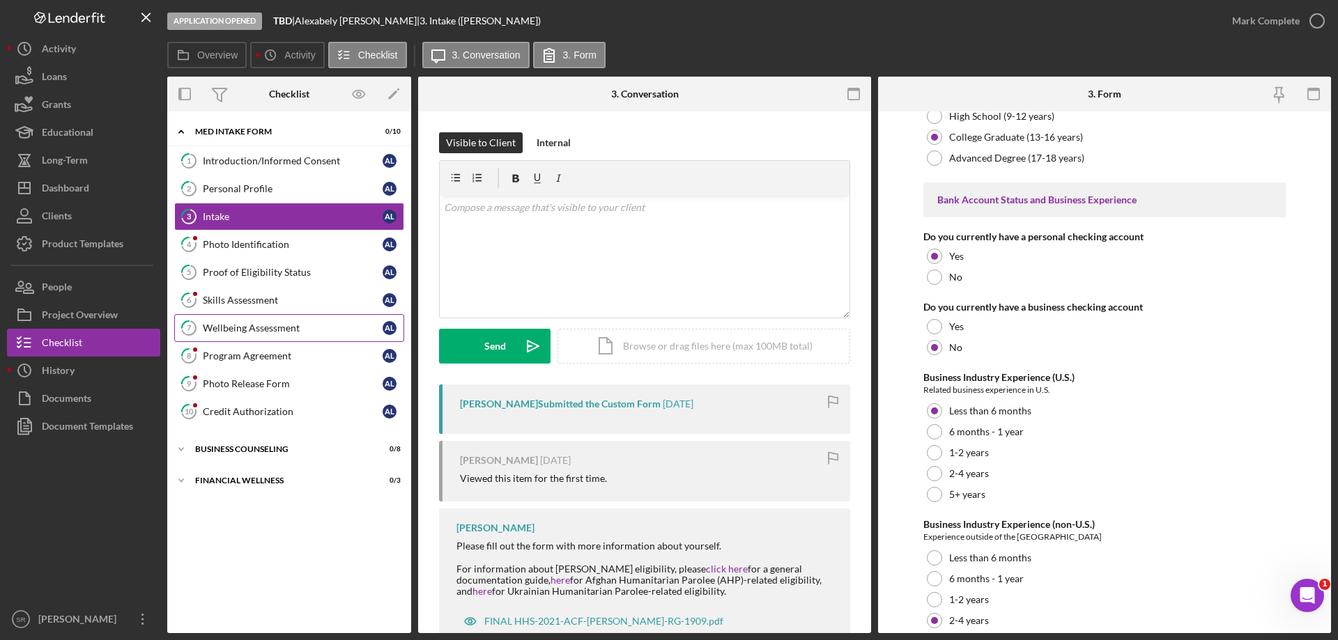
click at [288, 340] on link "7 Wellbeing Assessment A L" at bounding box center [289, 328] width 230 height 28
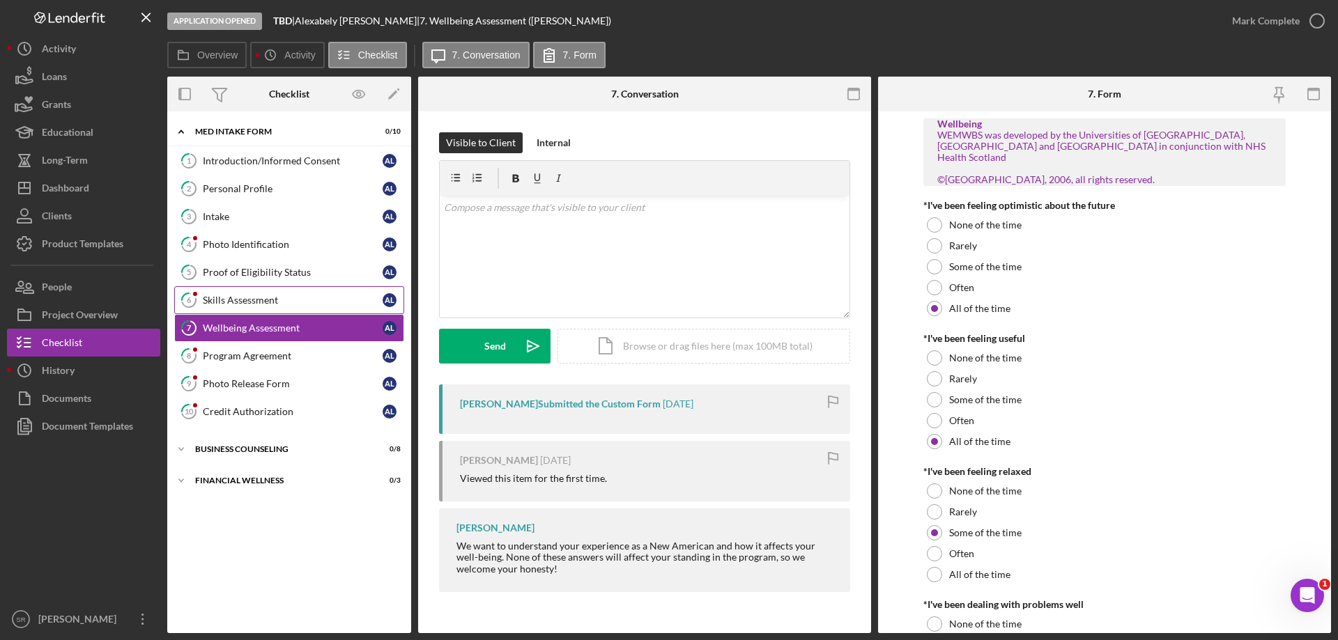
click at [300, 297] on div "Skills Assessment" at bounding box center [293, 300] width 180 height 11
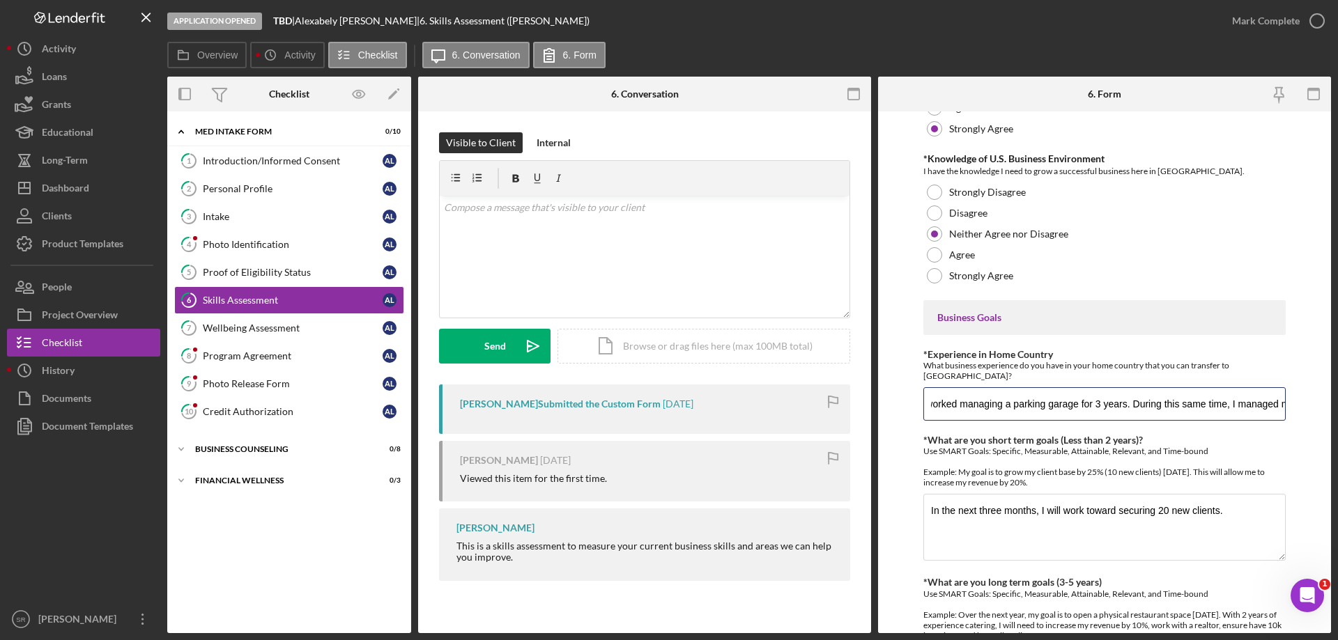
scroll to position [0, 2568]
drag, startPoint x: 937, startPoint y: 399, endPoint x: 1321, endPoint y: 424, distance: 384.7
click at [1336, 422] on div "Application Opened TBD | [PERSON_NAME] | 6. Skills Assessment ([PERSON_NAME]) […" at bounding box center [669, 320] width 1338 height 640
click at [1298, 550] on form "Finances *Financial Tools Which of the following financial tools do you current…" at bounding box center [1104, 372] width 453 height 522
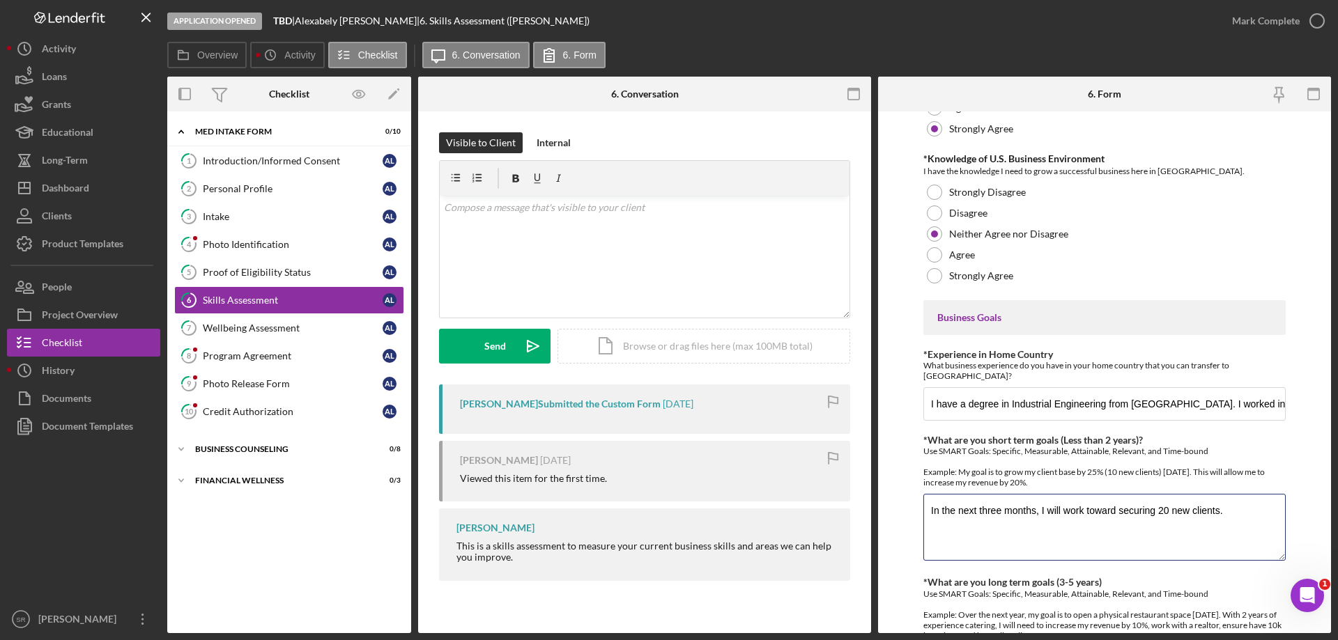
drag, startPoint x: 1274, startPoint y: 525, endPoint x: 653, endPoint y: 521, distance: 620.8
click at [653, 521] on div "Overview Internal Workflow Stage Application Opened Icon/Dropdown Arrow Archive…" at bounding box center [749, 355] width 1164 height 557
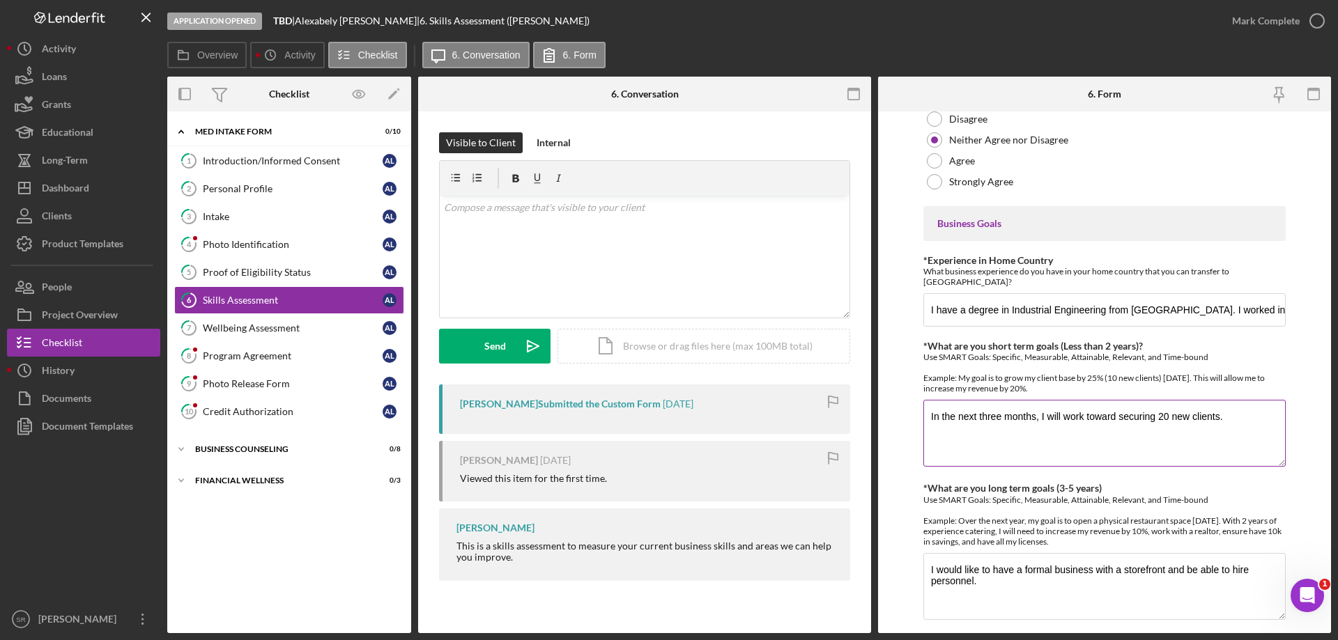
scroll to position [824, 0]
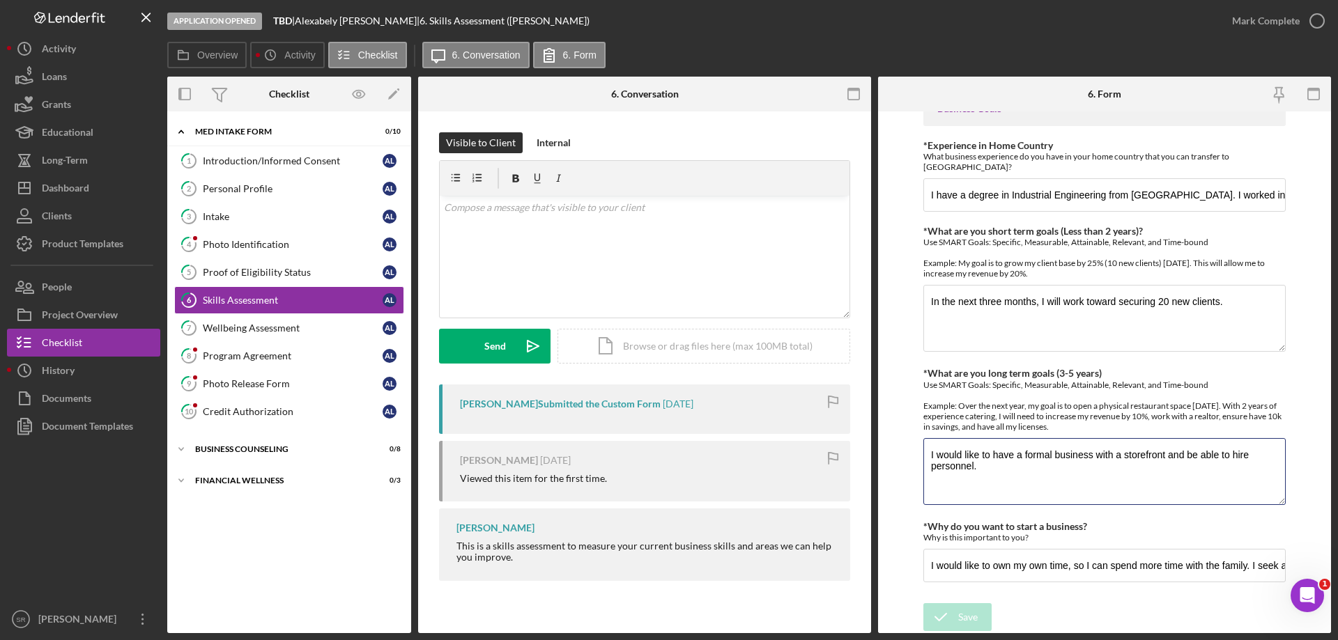
drag, startPoint x: 1154, startPoint y: 495, endPoint x: 861, endPoint y: 451, distance: 296.7
click at [860, 450] on div "Overview Internal Workflow Stage Application Opened Icon/Dropdown Arrow Archive…" at bounding box center [749, 355] width 1164 height 557
click at [925, 572] on input "I would like to own my own time, so I can spend more time with the family. I se…" at bounding box center [1104, 565] width 362 height 33
drag, startPoint x: 925, startPoint y: 572, endPoint x: 1337, endPoint y: 564, distance: 412.5
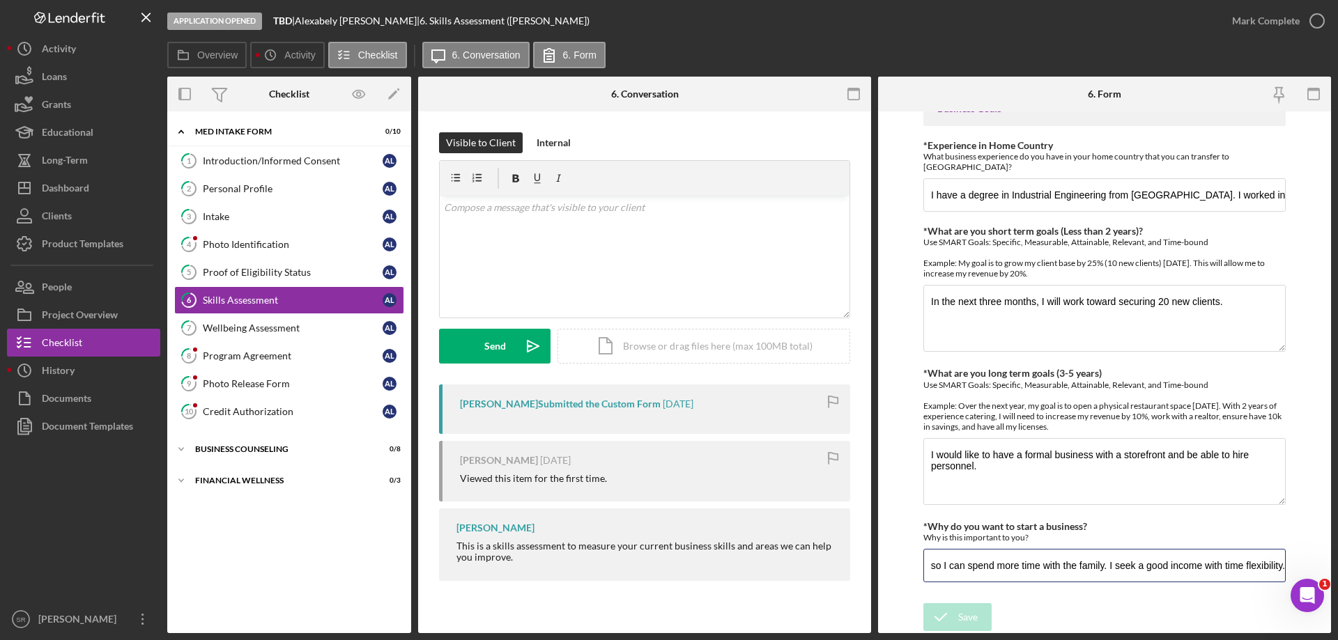
click at [1337, 564] on div "Application Opened TBD | [PERSON_NAME] | 6. Skills Assessment ([PERSON_NAME]) […" at bounding box center [669, 320] width 1338 height 640
click at [190, 640] on div "Application Opened TBD | [PERSON_NAME] | 6. Skills Assessment ([PERSON_NAME]) […" at bounding box center [669, 320] width 1338 height 640
click at [190, 633] on div "Application Opened TBD | [PERSON_NAME] | 6. Skills Assessment ([PERSON_NAME]) […" at bounding box center [669, 320] width 1338 height 640
drag, startPoint x: 740, startPoint y: 10, endPoint x: 659, endPoint y: 233, distance: 236.5
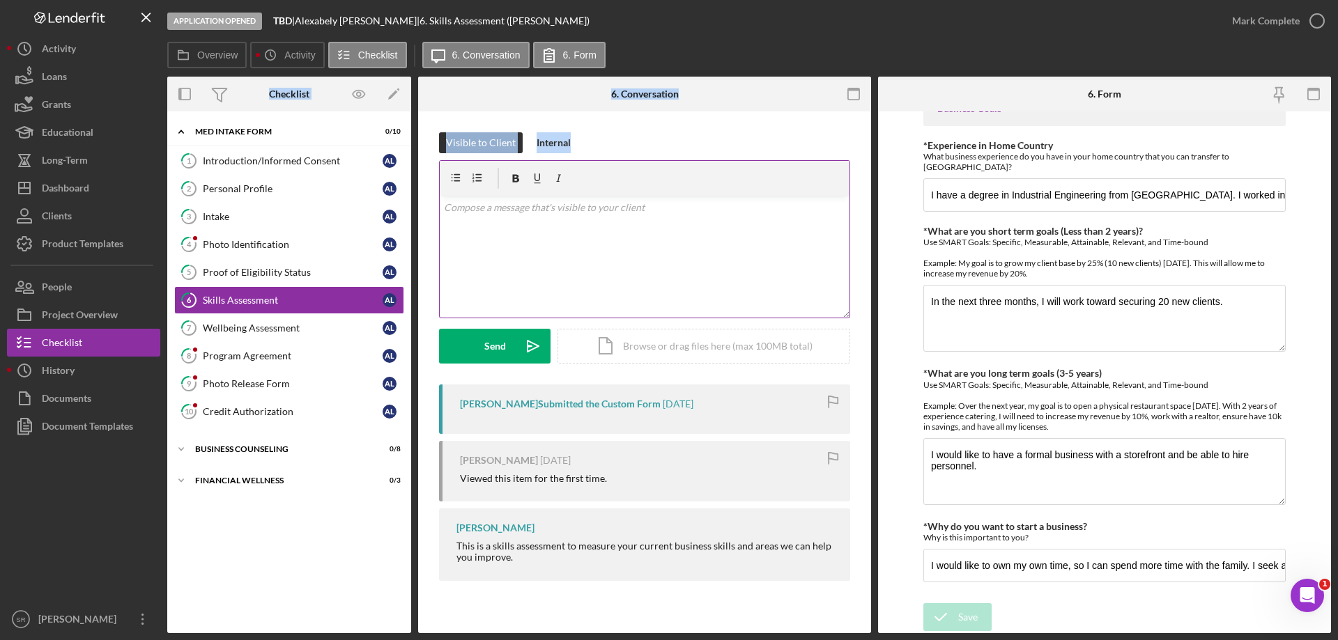
click at [709, 224] on div "Overview Icon/History Activity Checklist Icon/Message 6. Conversation 6. Form O…" at bounding box center [749, 338] width 1164 height 592
